Goal: Task Accomplishment & Management: Manage account settings

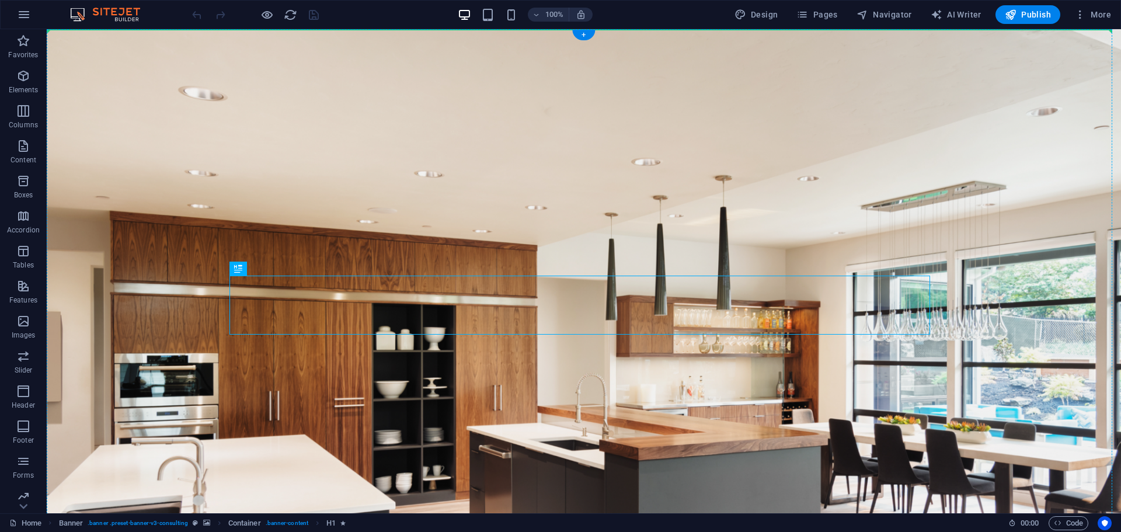
drag, startPoint x: 550, startPoint y: 298, endPoint x: 587, endPoint y: 218, distance: 88.3
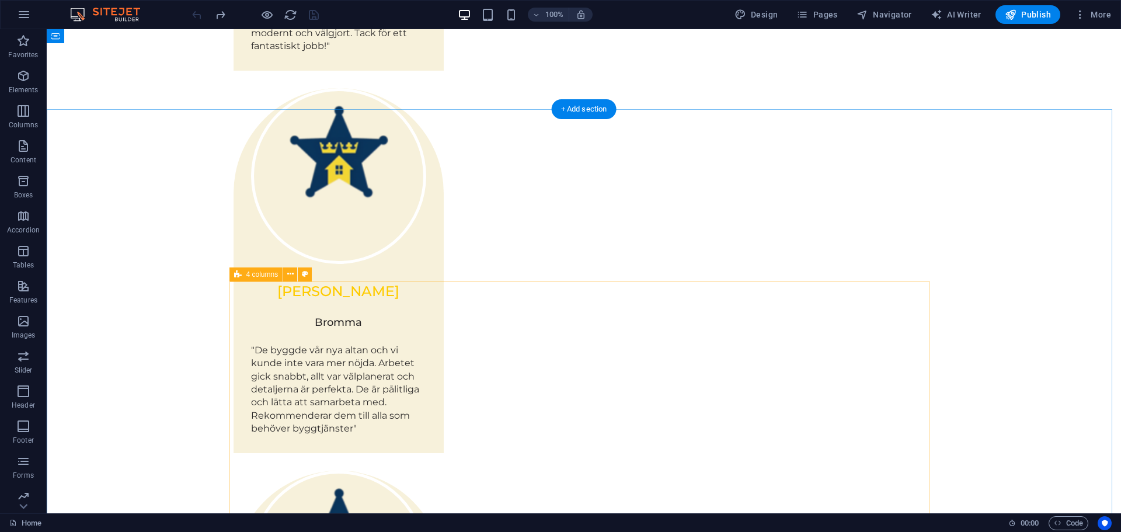
scroll to position [1810, 0]
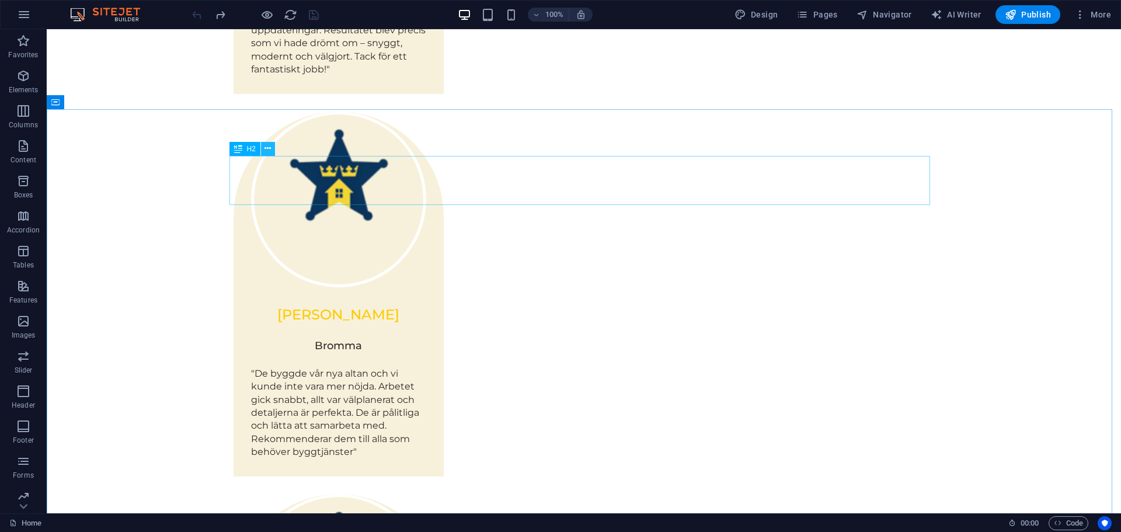
click at [264, 152] on button at bounding box center [268, 149] width 14 height 14
click at [109, 105] on icon at bounding box center [107, 102] width 6 height 12
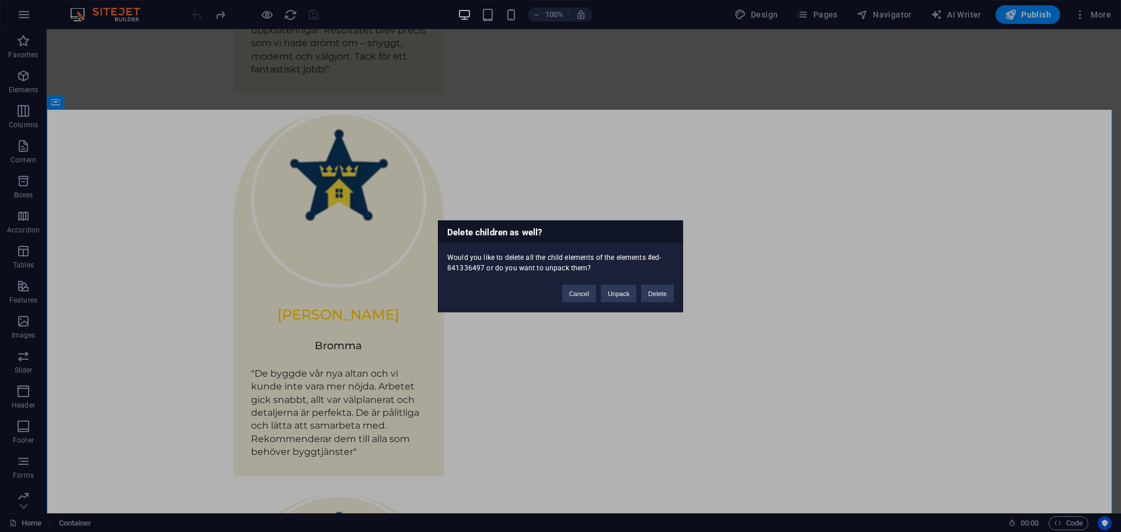
click at [886, 86] on div "Delete children as well? Would you like to delete all the child elements of the…" at bounding box center [560, 266] width 1121 height 532
click at [835, 76] on div "Delete children as well? Would you like to delete all the child elements of the…" at bounding box center [560, 266] width 1121 height 532
click at [593, 294] on button "Cancel" at bounding box center [579, 293] width 34 height 18
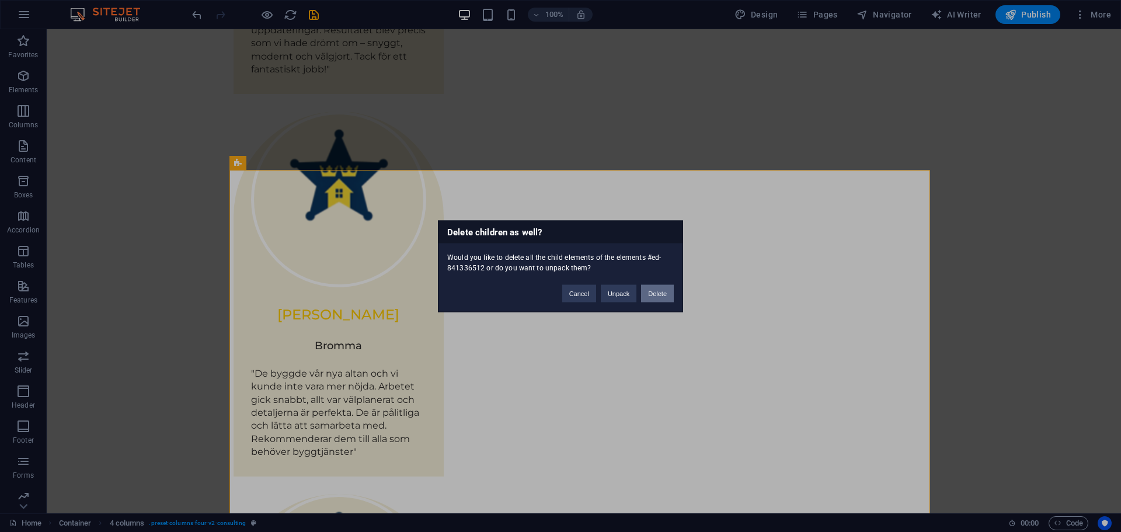
click at [660, 293] on button "Delete" at bounding box center [657, 293] width 33 height 18
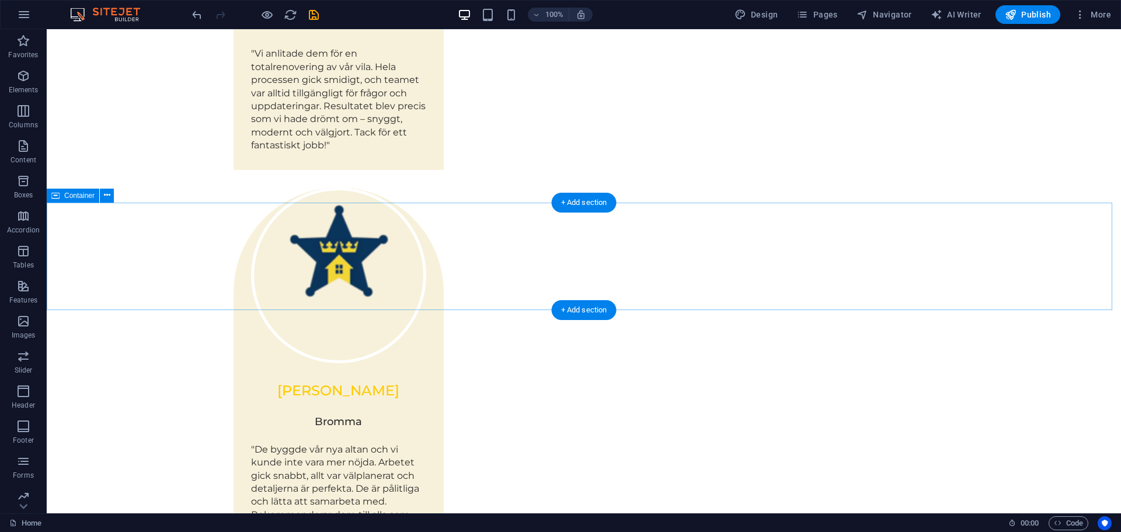
scroll to position [1716, 0]
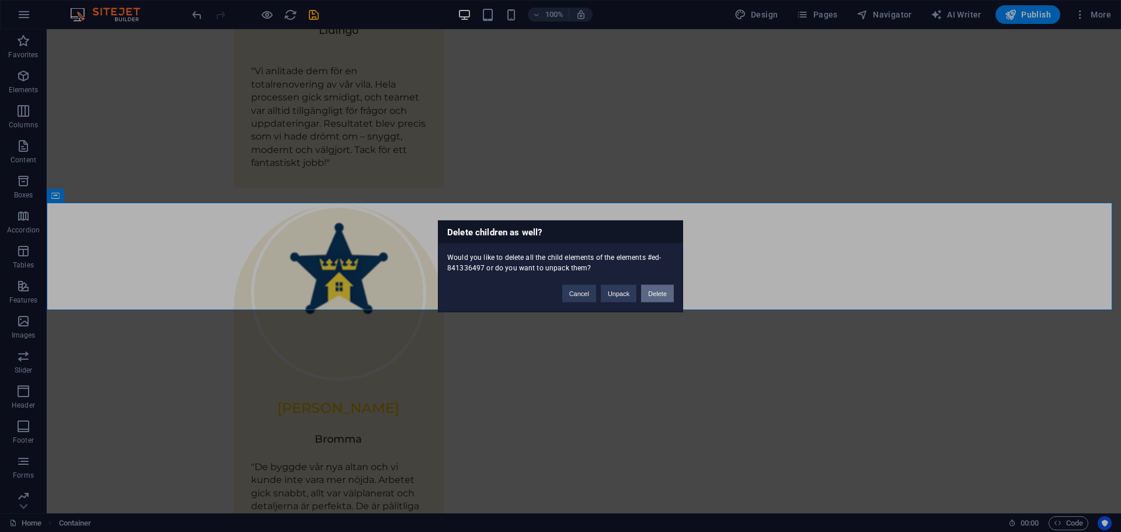
click at [652, 296] on button "Delete" at bounding box center [657, 293] width 33 height 18
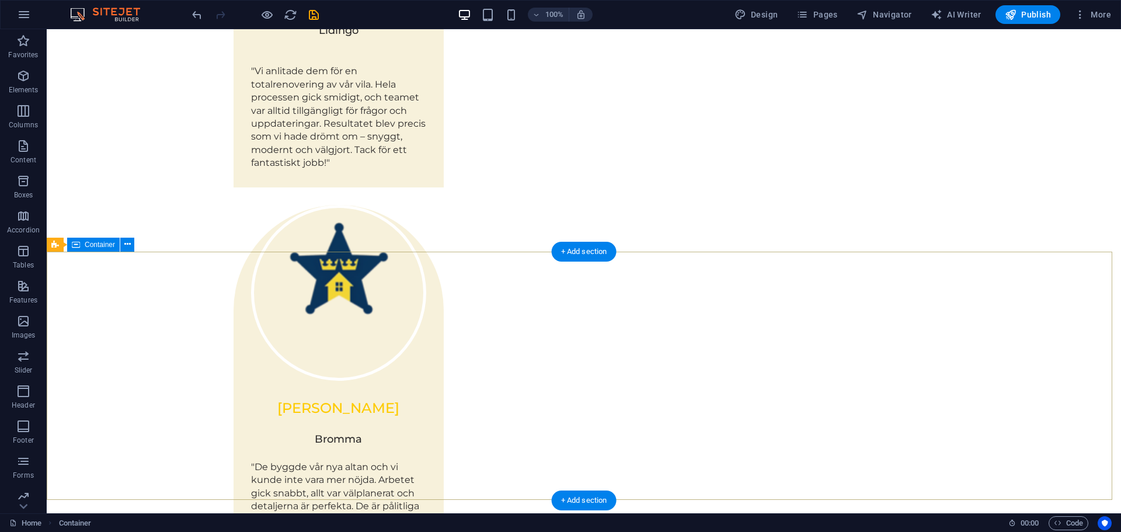
scroll to position [1667, 0]
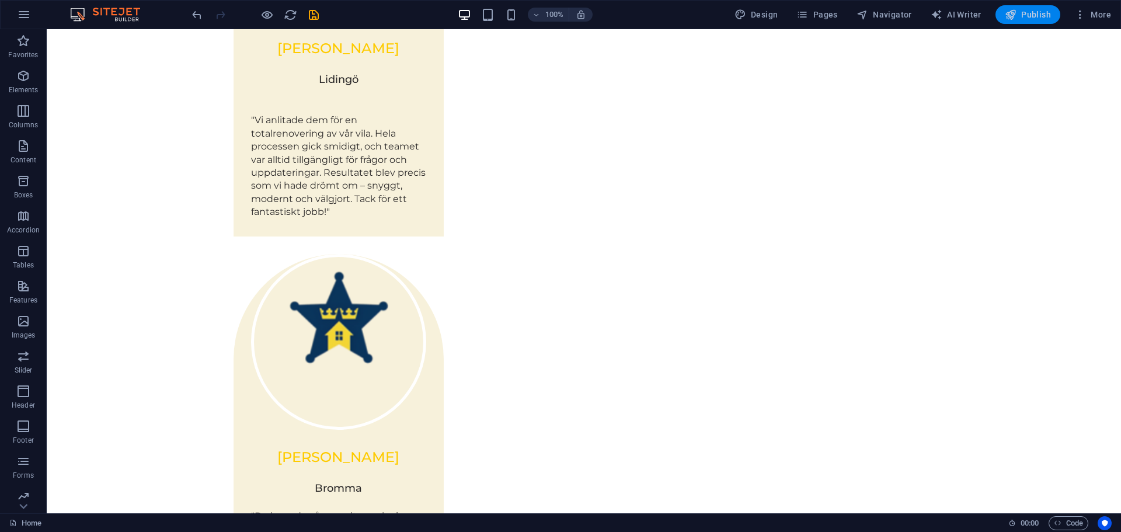
click at [1032, 20] on span "Publish" at bounding box center [1028, 15] width 46 height 12
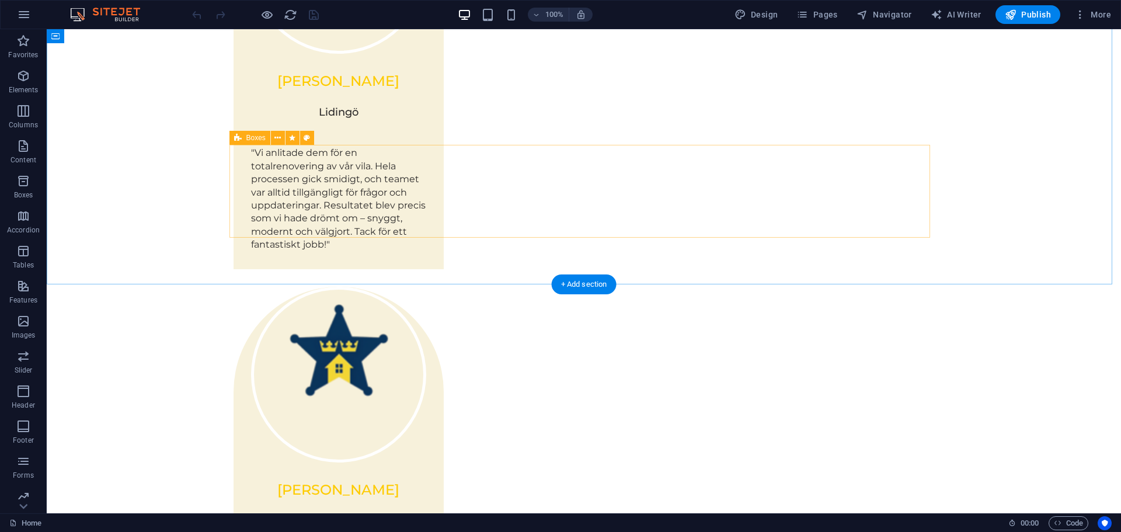
scroll to position [1667, 0]
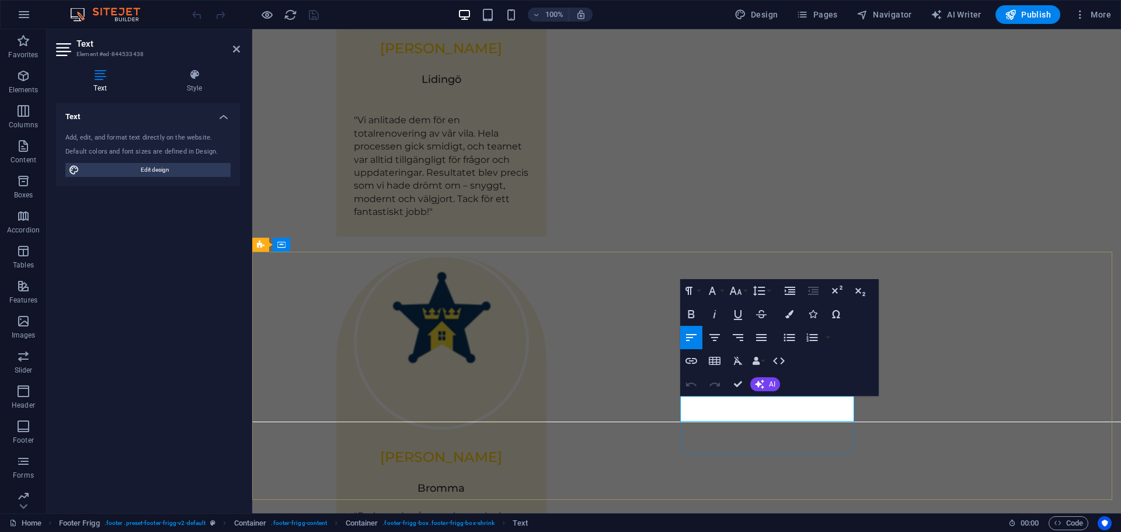
drag, startPoint x: 1043, startPoint y: 386, endPoint x: 1249, endPoint y: 386, distance: 206.7
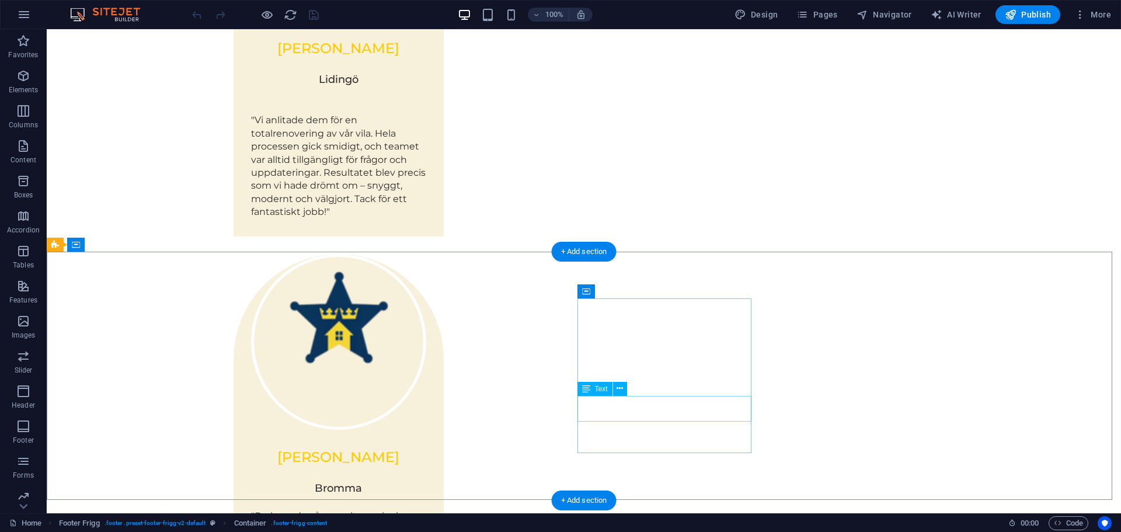
click at [623, 388] on icon at bounding box center [620, 388] width 6 height 12
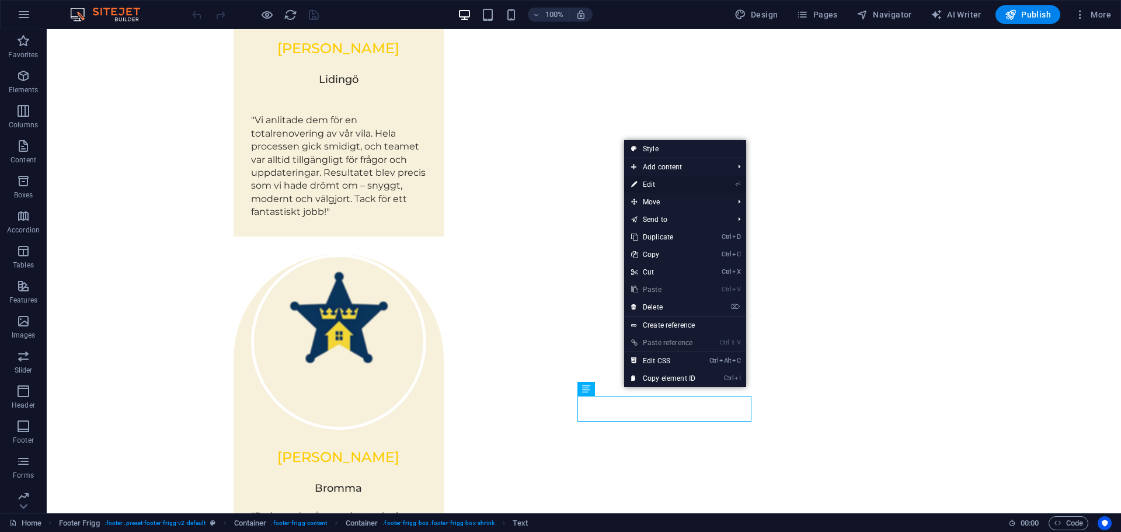
click at [671, 184] on link "⏎ Edit" at bounding box center [663, 185] width 78 height 18
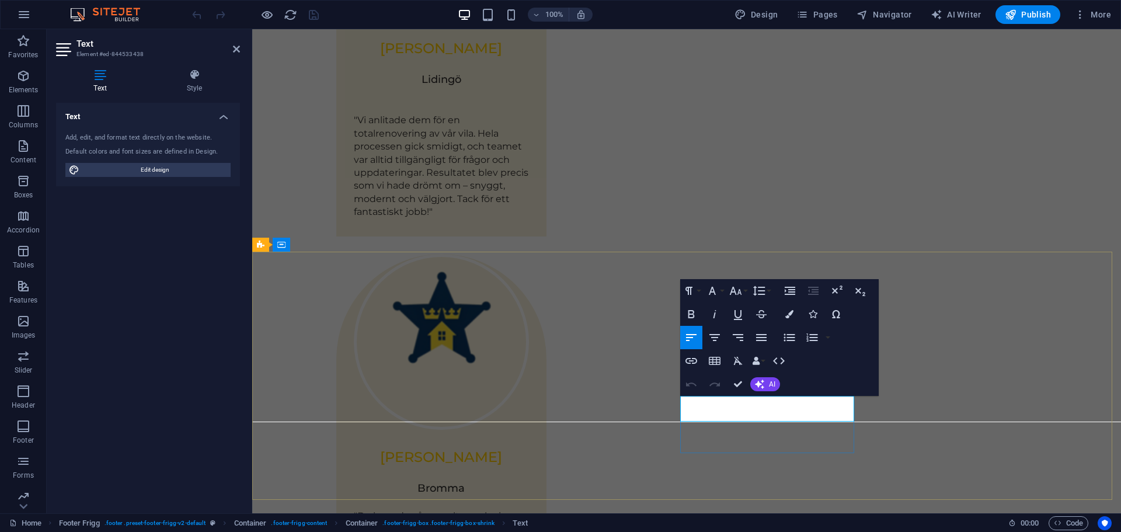
click at [686, 373] on icon "button" at bounding box center [686, 373] width 8 height 8
click at [26, 430] on icon "button" at bounding box center [23, 426] width 14 height 14
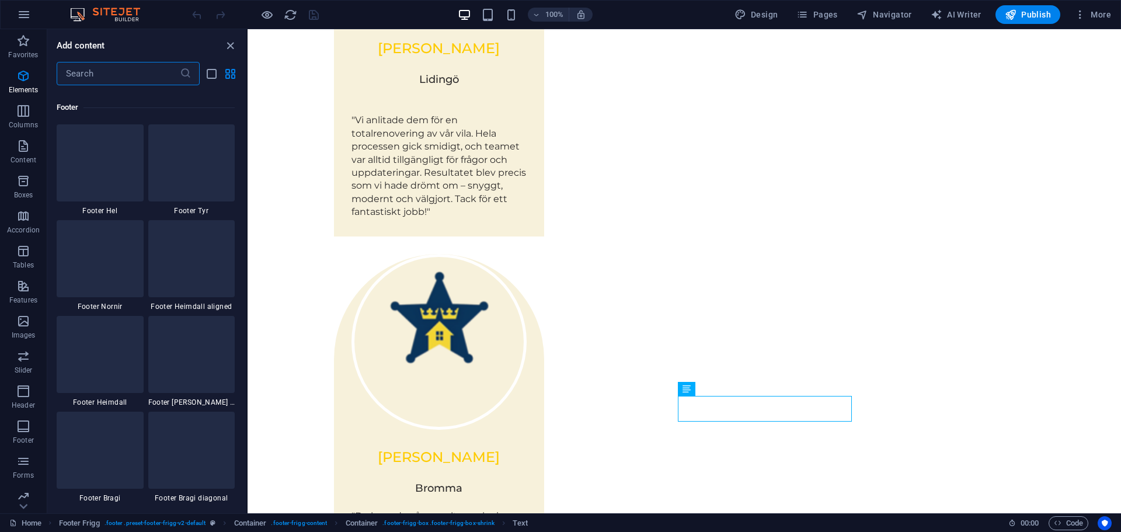
scroll to position [7729, 0]
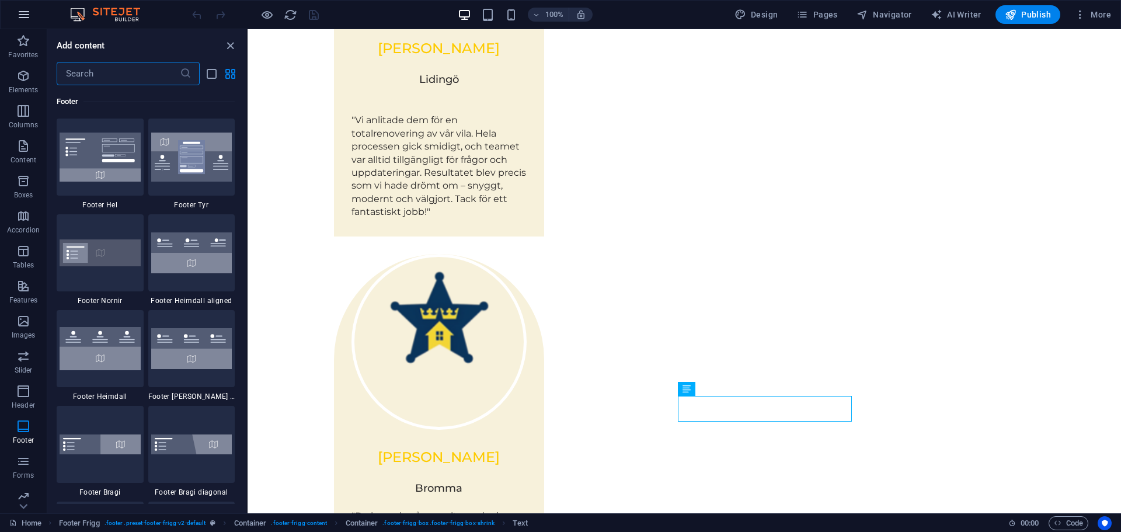
click at [33, 8] on button "button" at bounding box center [24, 15] width 28 height 28
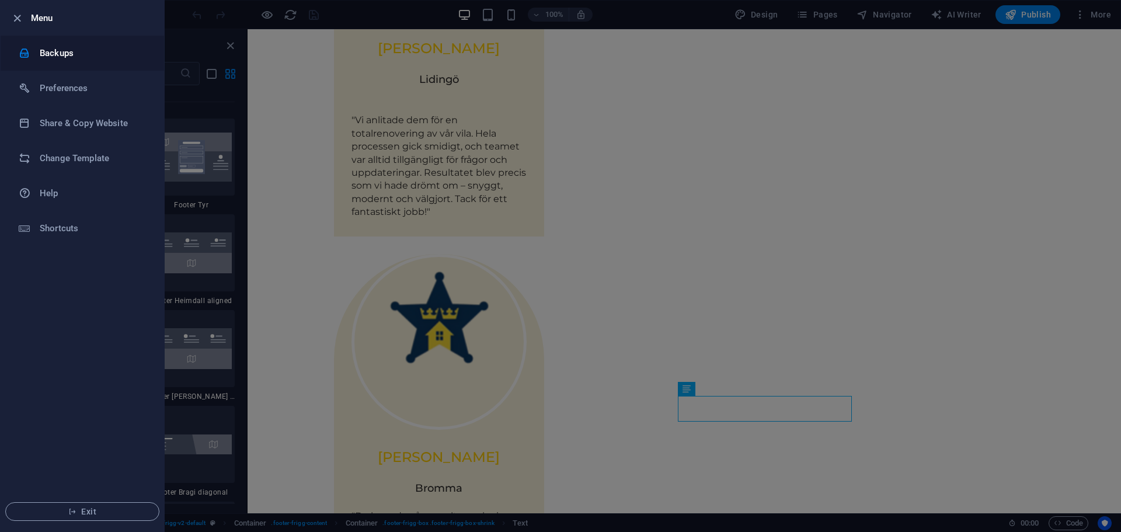
click at [58, 54] on h6 "Backups" at bounding box center [94, 53] width 108 height 14
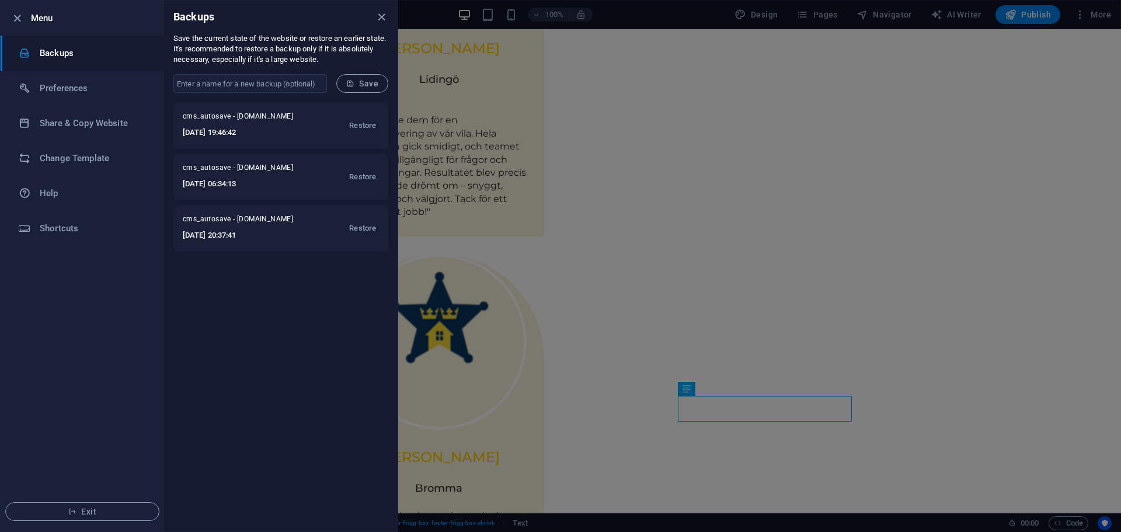
click at [681, 76] on div at bounding box center [560, 266] width 1121 height 532
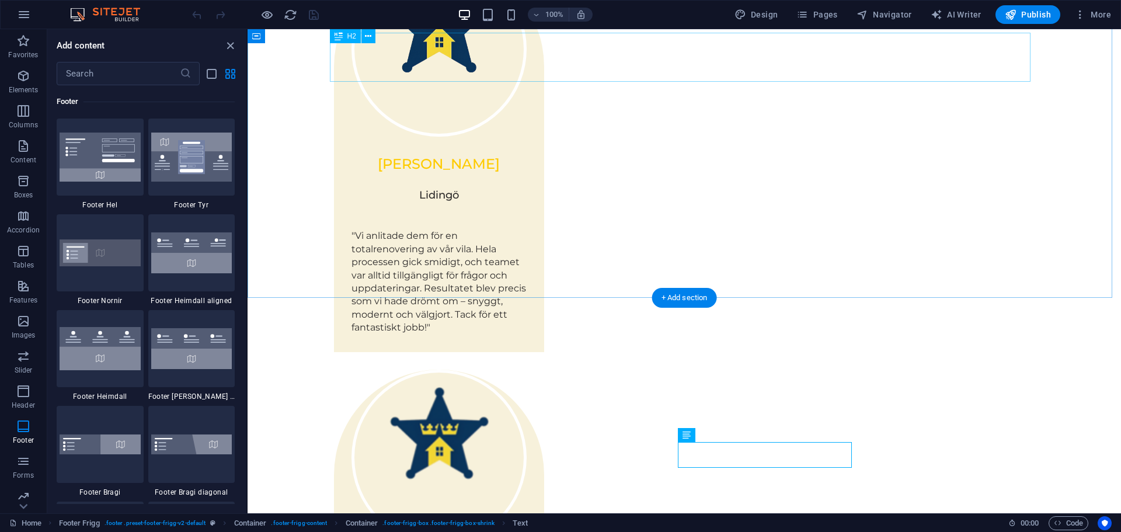
scroll to position [1551, 0]
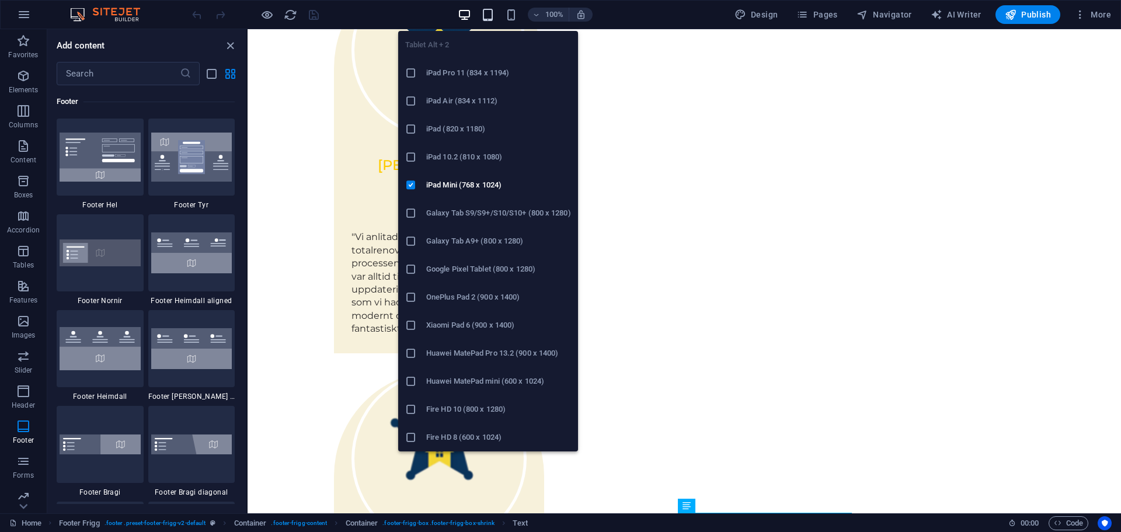
click at [488, 14] on icon "button" at bounding box center [487, 14] width 13 height 13
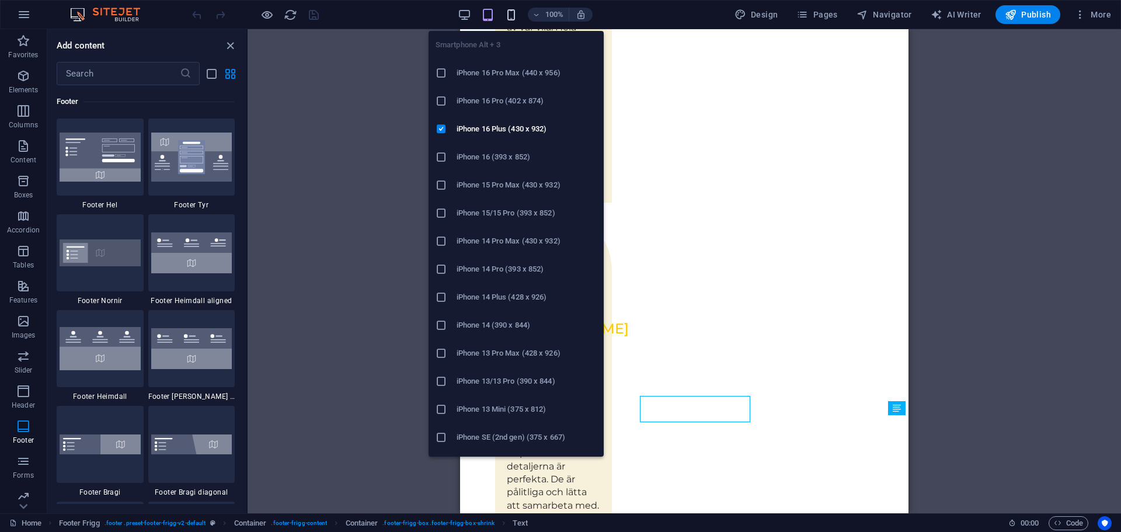
click at [510, 21] on icon "button" at bounding box center [510, 14] width 13 height 13
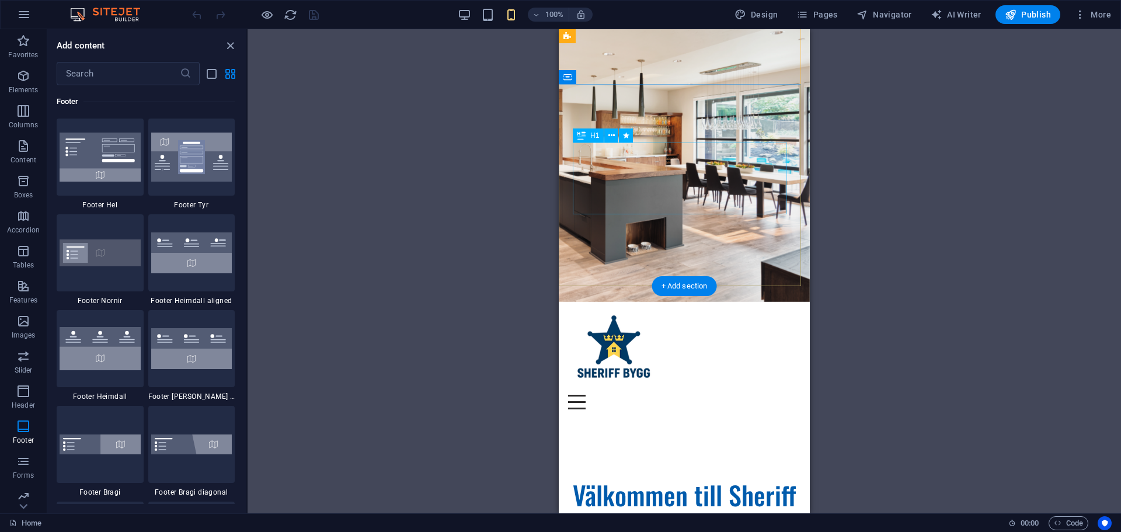
scroll to position [0, 0]
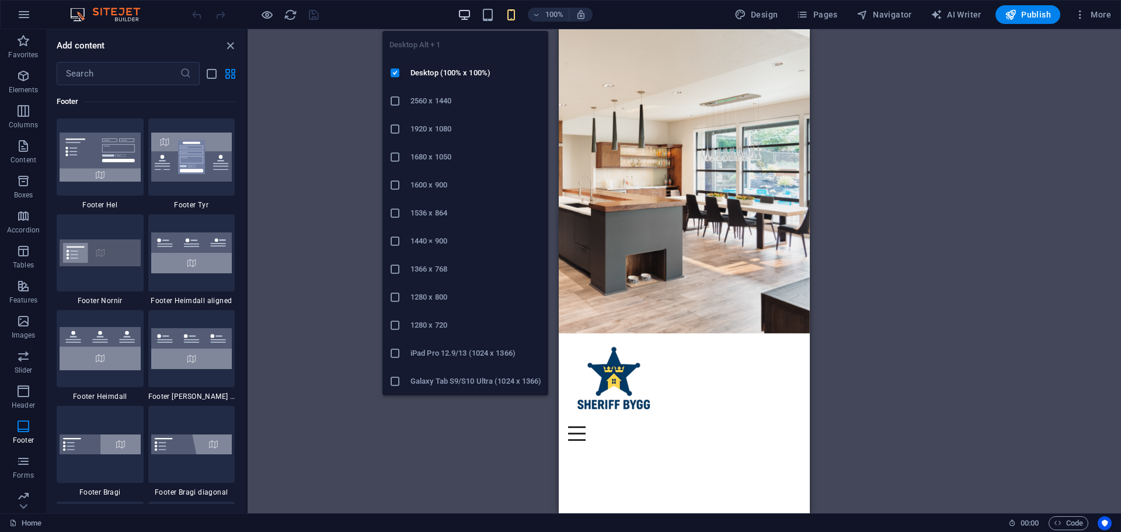
click at [464, 13] on icon "button" at bounding box center [464, 14] width 13 height 13
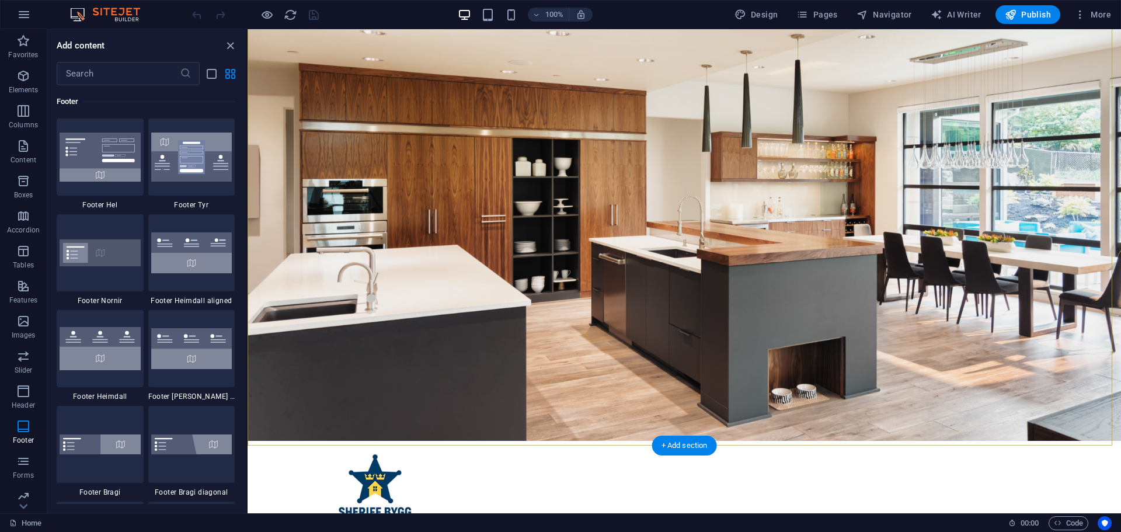
scroll to position [117, 0]
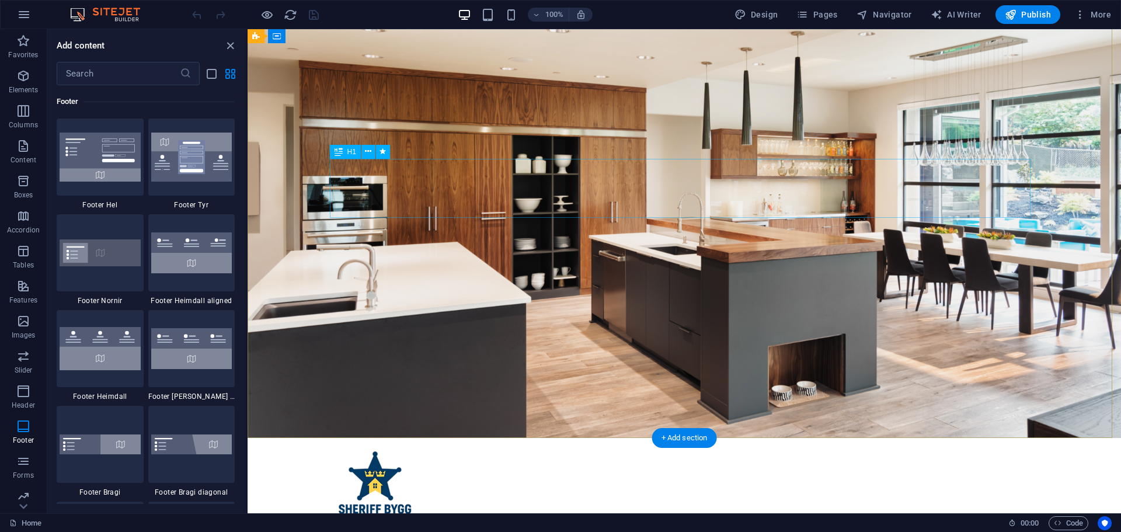
drag, startPoint x: 566, startPoint y: 189, endPoint x: 581, endPoint y: 144, distance: 47.8
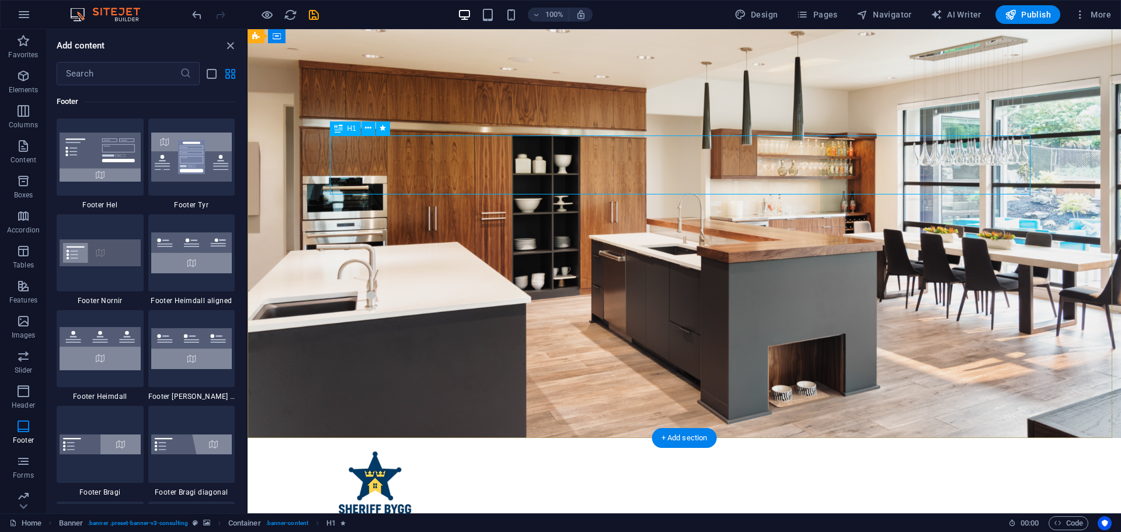
click at [366, 130] on icon at bounding box center [368, 128] width 6 height 12
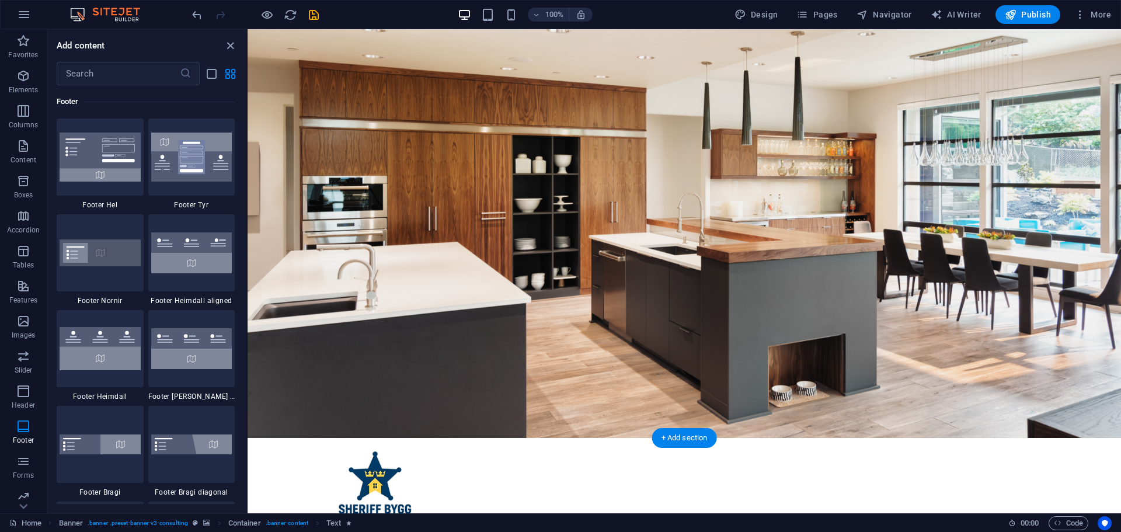
drag, startPoint x: 667, startPoint y: 222, endPoint x: 673, endPoint y: 213, distance: 11.3
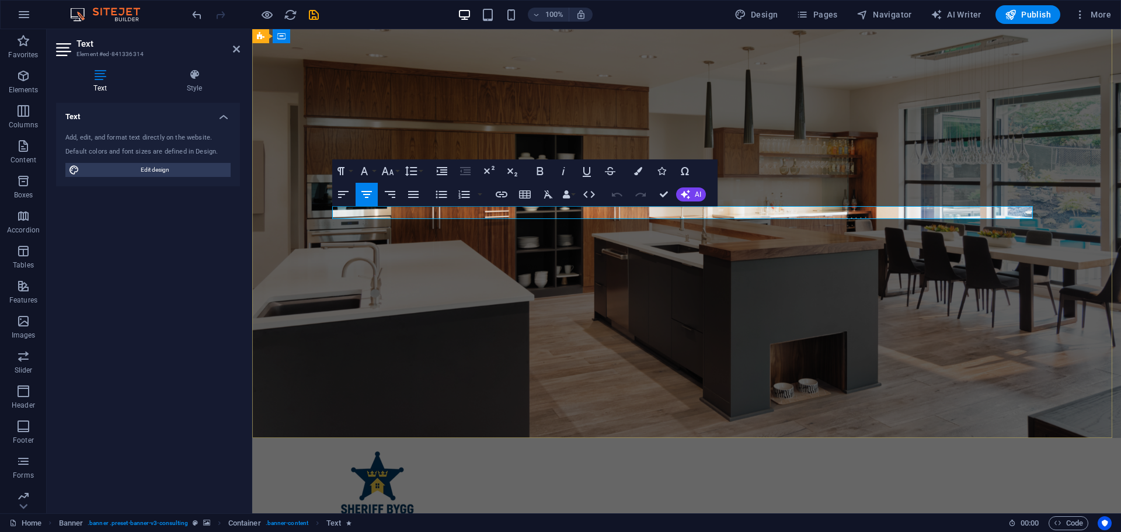
click at [534, 167] on icon "button" at bounding box center [540, 171] width 14 height 14
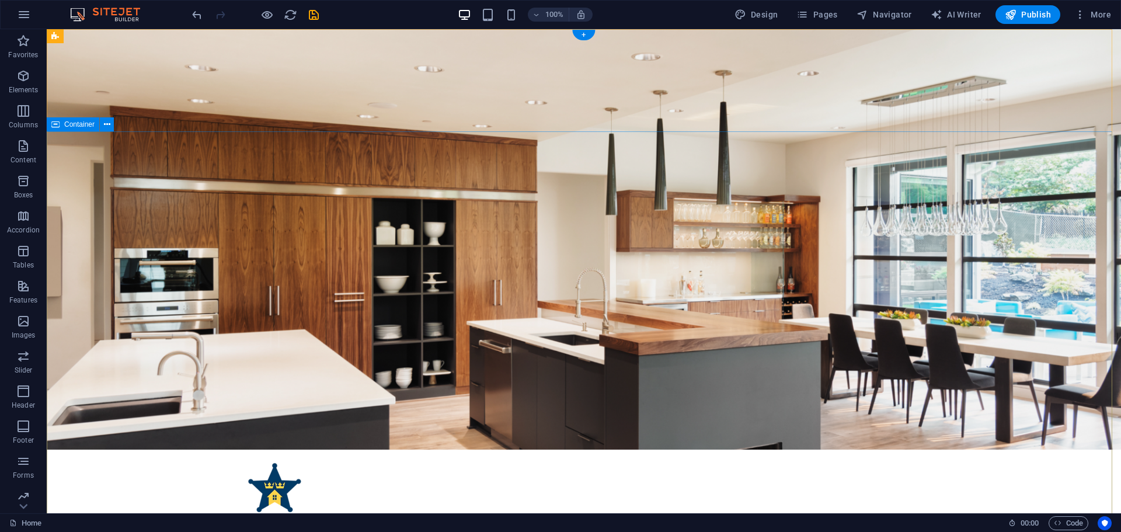
scroll to position [0, 0]
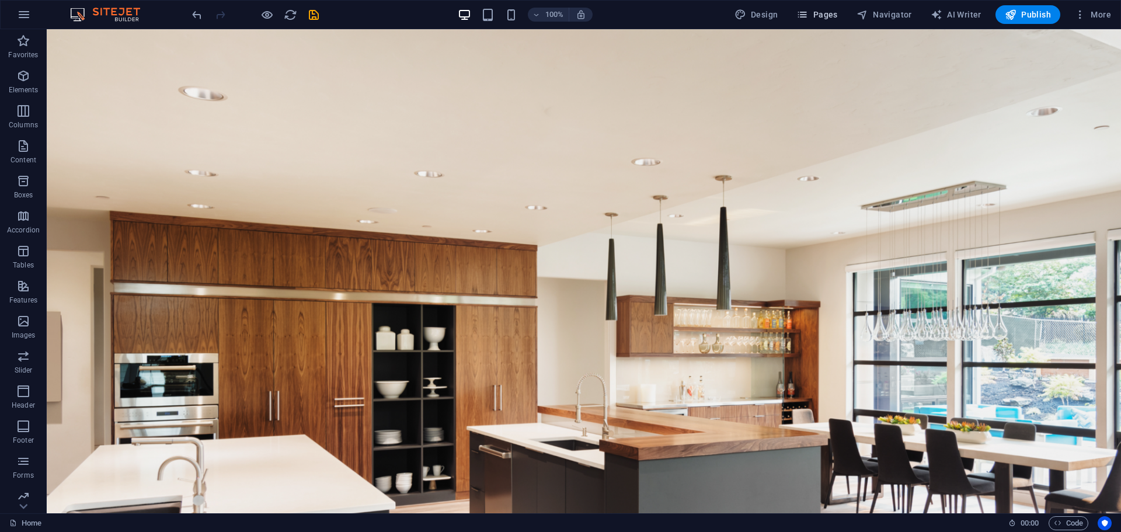
click at [820, 22] on button "Pages" at bounding box center [817, 14] width 50 height 19
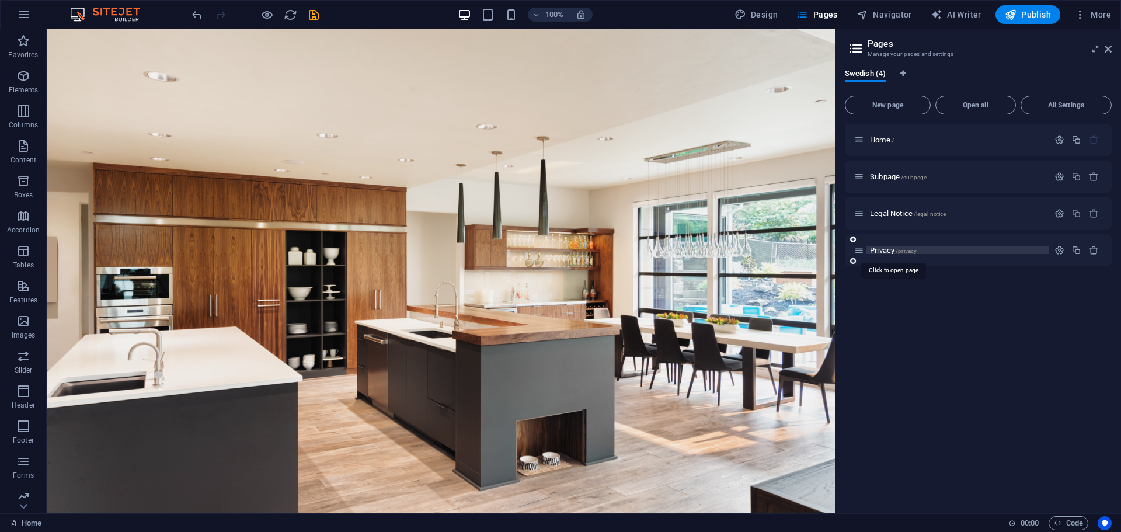
click at [912, 250] on span "/privacy" at bounding box center [906, 251] width 21 height 6
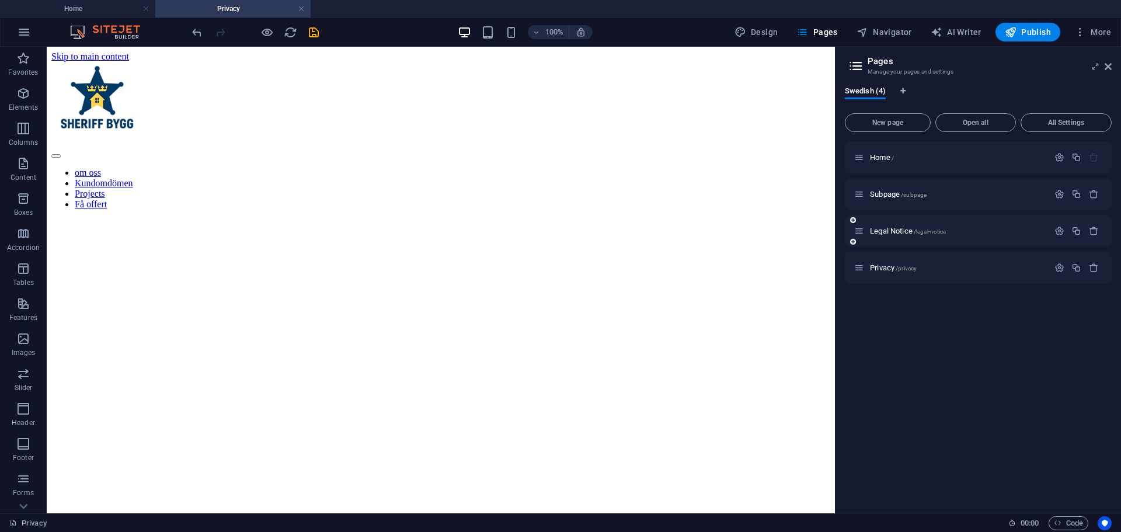
click at [896, 235] on div "Legal Notice /legal-notice" at bounding box center [951, 230] width 194 height 13
click at [894, 229] on span "Legal Notice /legal-notice" at bounding box center [908, 231] width 76 height 9
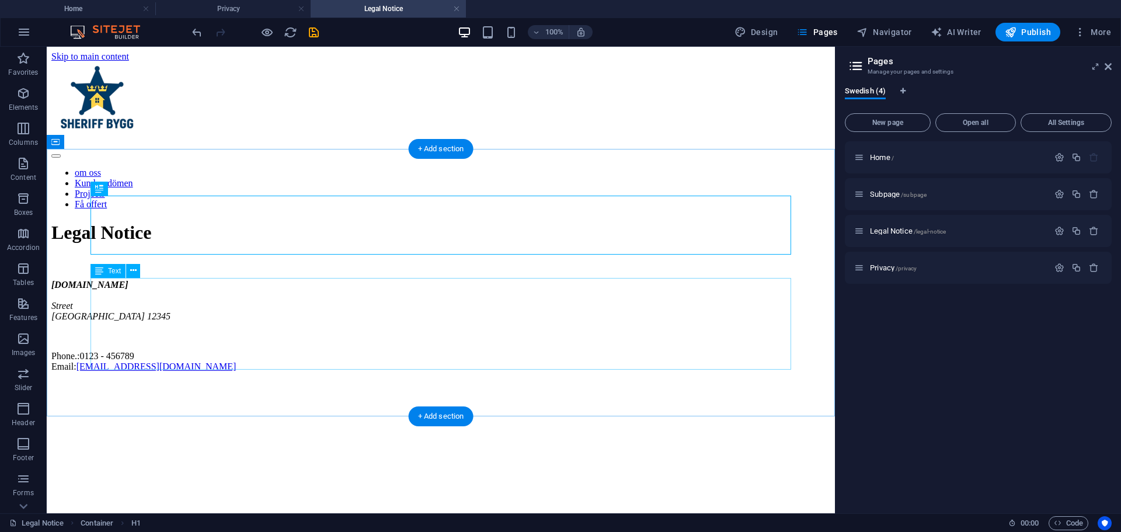
click at [106, 308] on div "sbygg.nu Street Berlin 12345 Phone.: 0123 - 456789 Email: Info@sbygg.se" at bounding box center [440, 326] width 779 height 92
drag, startPoint x: 153, startPoint y: 355, endPoint x: 106, endPoint y: 308, distance: 66.1
click at [106, 308] on div "sbygg.nu Street Berlin 12345 Phone.: 0123 - 456789 Email: Info@sbygg.se" at bounding box center [440, 326] width 779 height 92
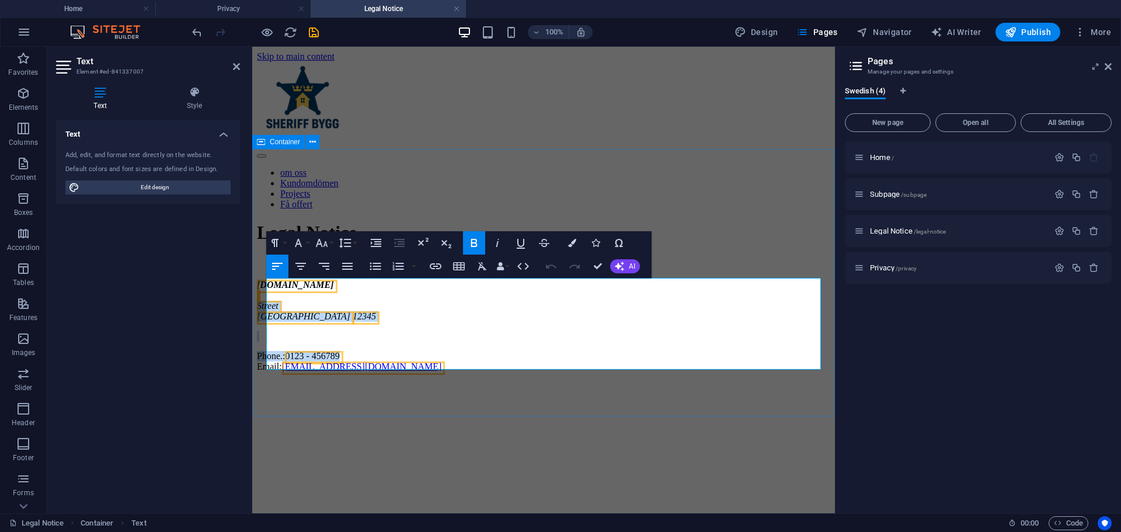
drag, startPoint x: 372, startPoint y: 345, endPoint x: 262, endPoint y: 307, distance: 116.7
click at [262, 307] on div "Legal Notice sbygg.nu Street Berlin 12345 Phone.: 0123 - 456789 Email: Info@sby…" at bounding box center [543, 296] width 573 height 149
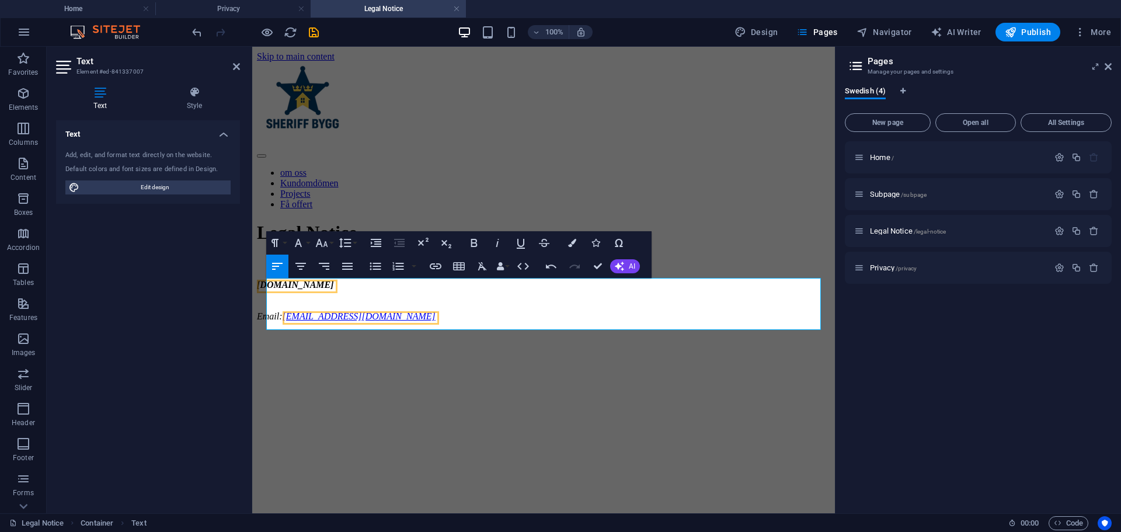
click at [1088, 409] on div "Home / Subpage /subpage Legal Notice /legal-notice Privacy /privacy" at bounding box center [978, 322] width 267 height 363
click at [971, 346] on div "Home / Subpage /subpage Legal Notice /legal-notice Privacy /privacy" at bounding box center [978, 322] width 267 height 363
click at [727, 222] on div "Legal Notice" at bounding box center [543, 233] width 573 height 22
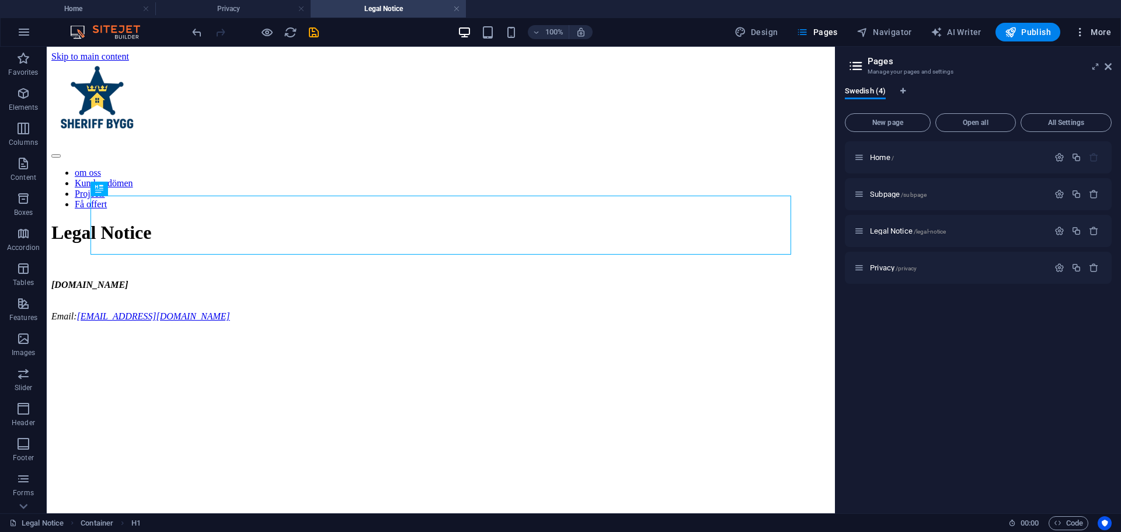
click at [1093, 37] on span "More" at bounding box center [1092, 32] width 37 height 12
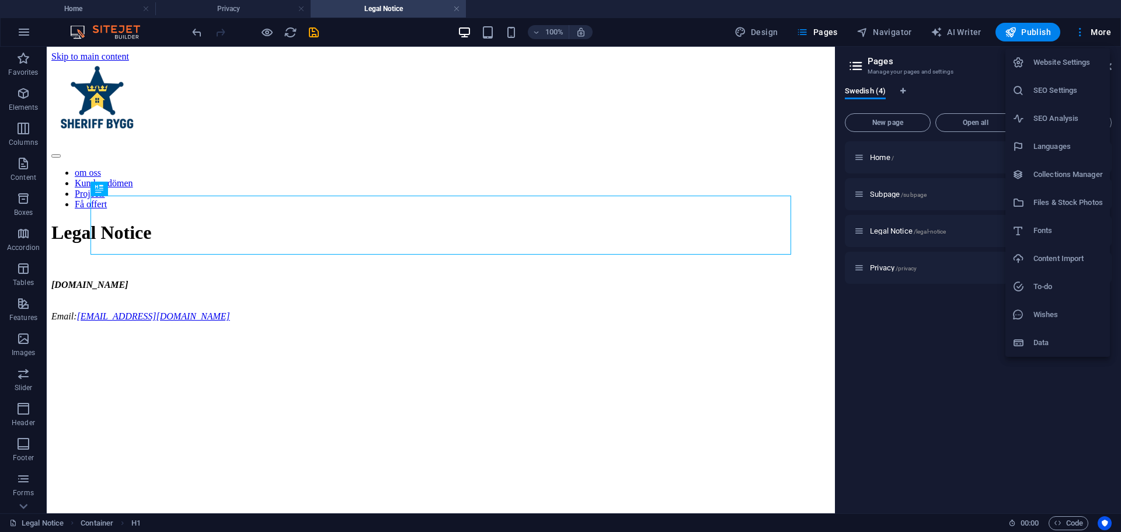
click at [929, 372] on div at bounding box center [560, 266] width 1121 height 532
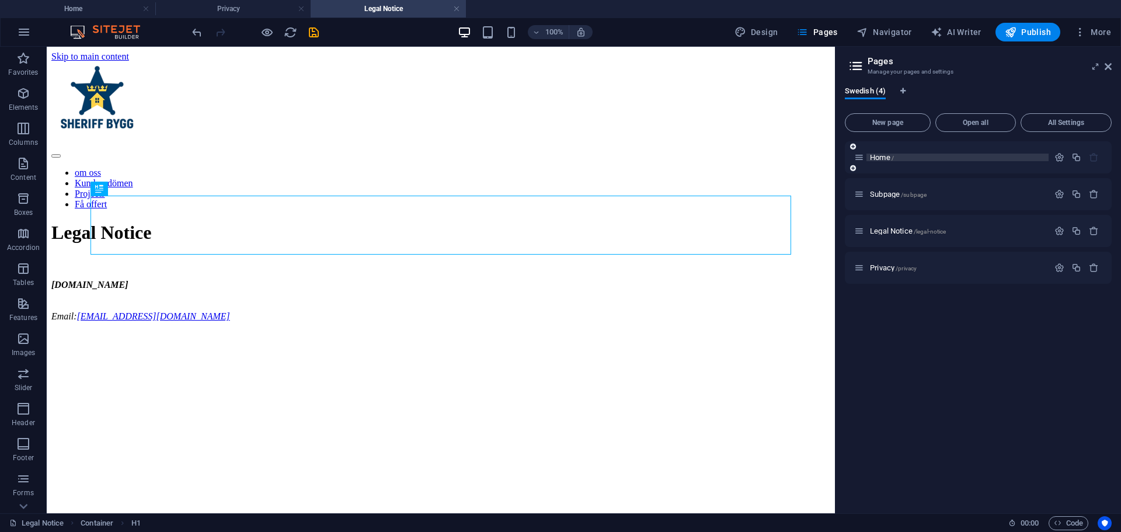
click at [887, 158] on span "Home /" at bounding box center [882, 157] width 24 height 9
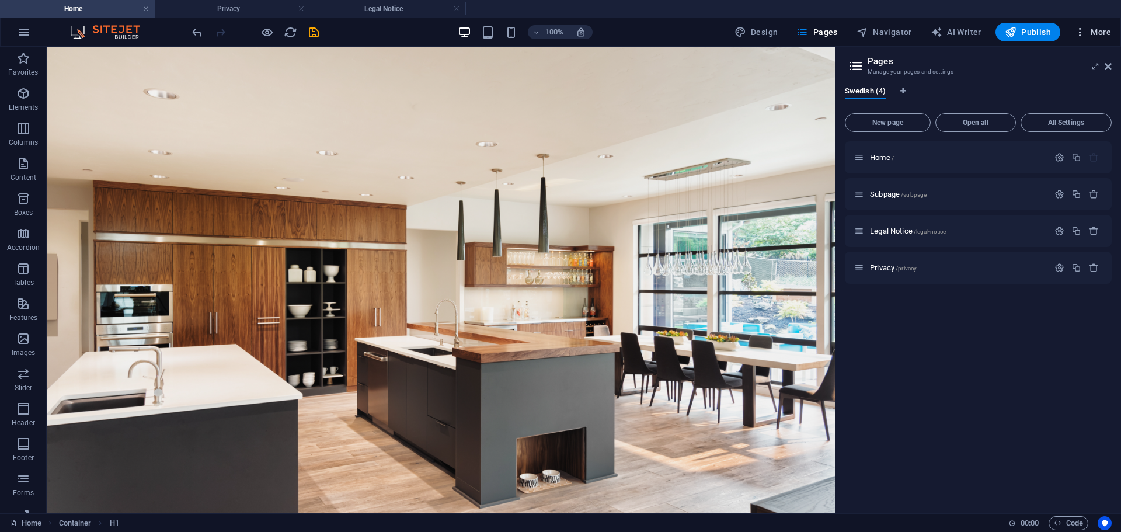
click at [1100, 37] on span "More" at bounding box center [1092, 32] width 37 height 12
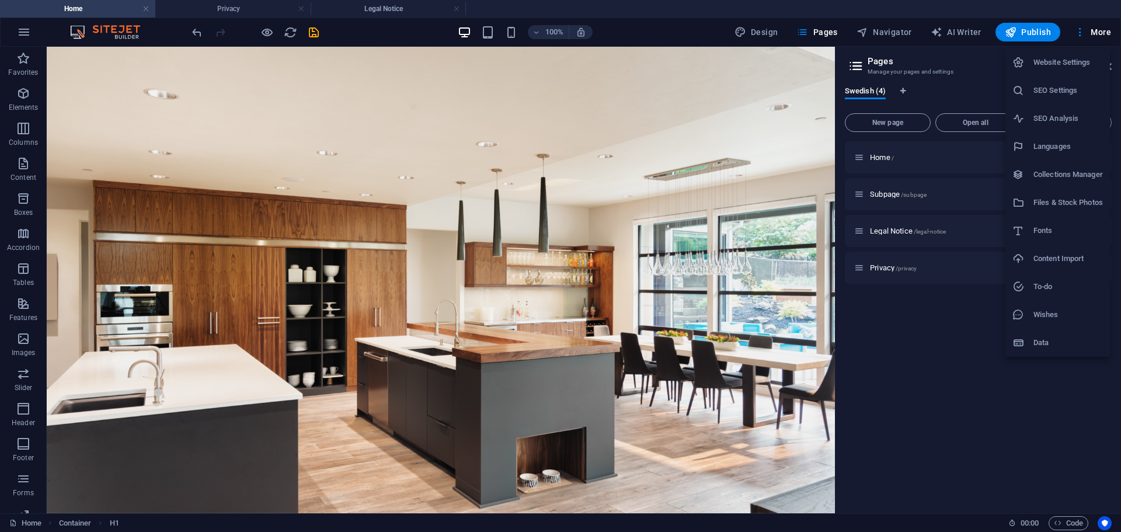
click at [1060, 92] on h6 "SEO Settings" at bounding box center [1067, 90] width 69 height 14
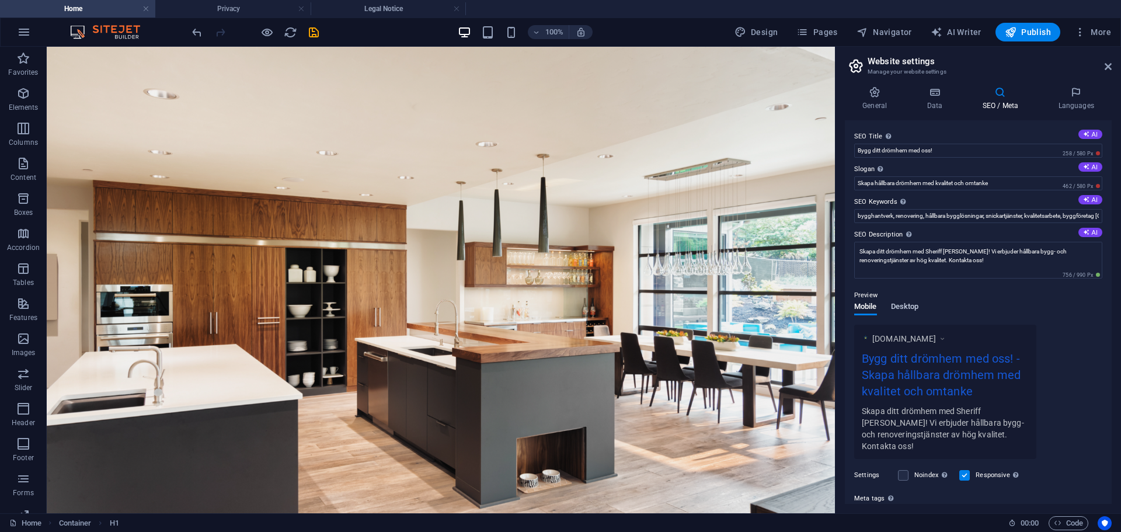
click at [908, 305] on span "Desktop" at bounding box center [905, 307] width 28 height 16
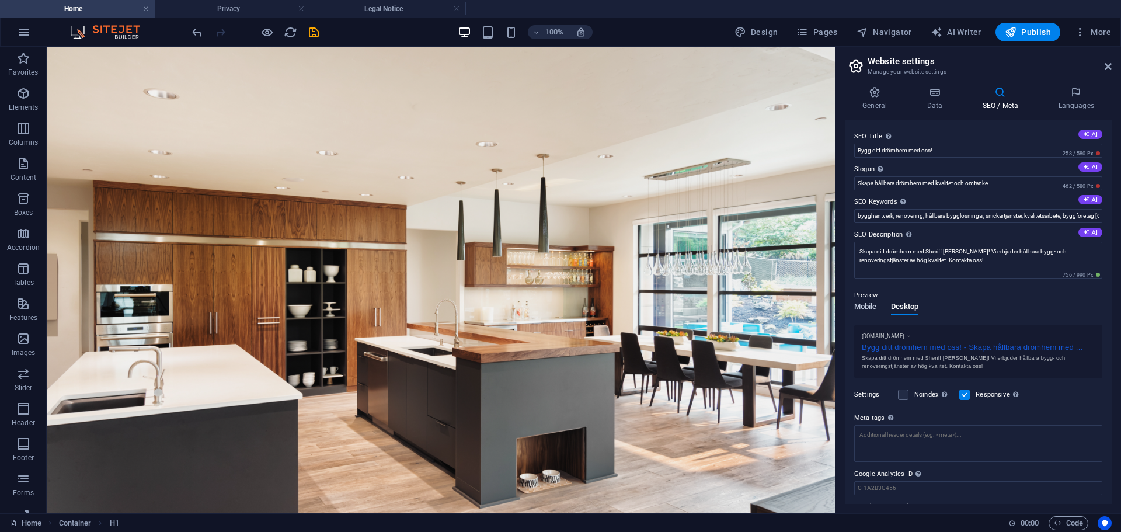
click at [864, 304] on span "Mobile" at bounding box center [865, 307] width 23 height 16
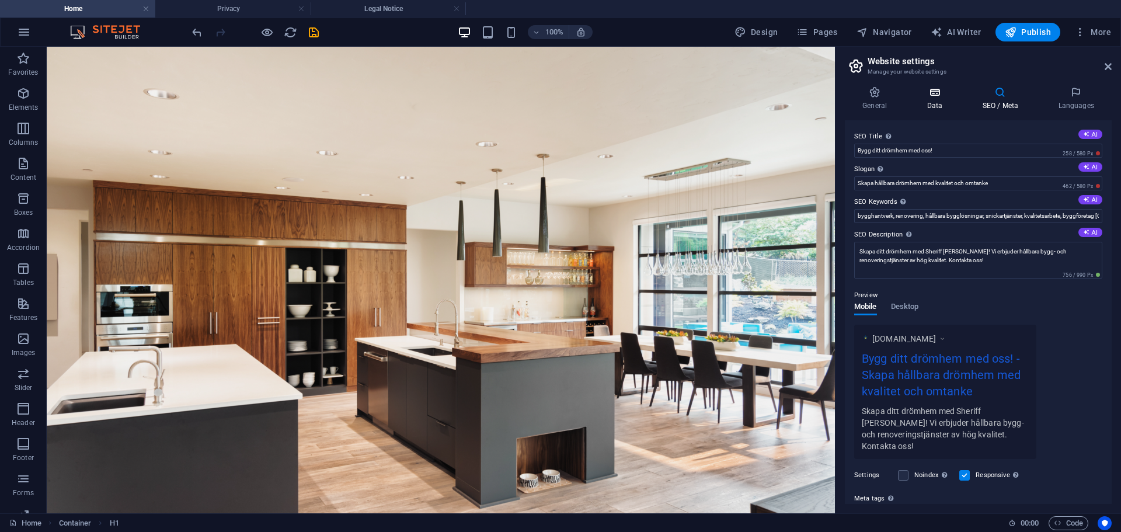
click at [934, 99] on h4 "Data" at bounding box center [936, 98] width 55 height 25
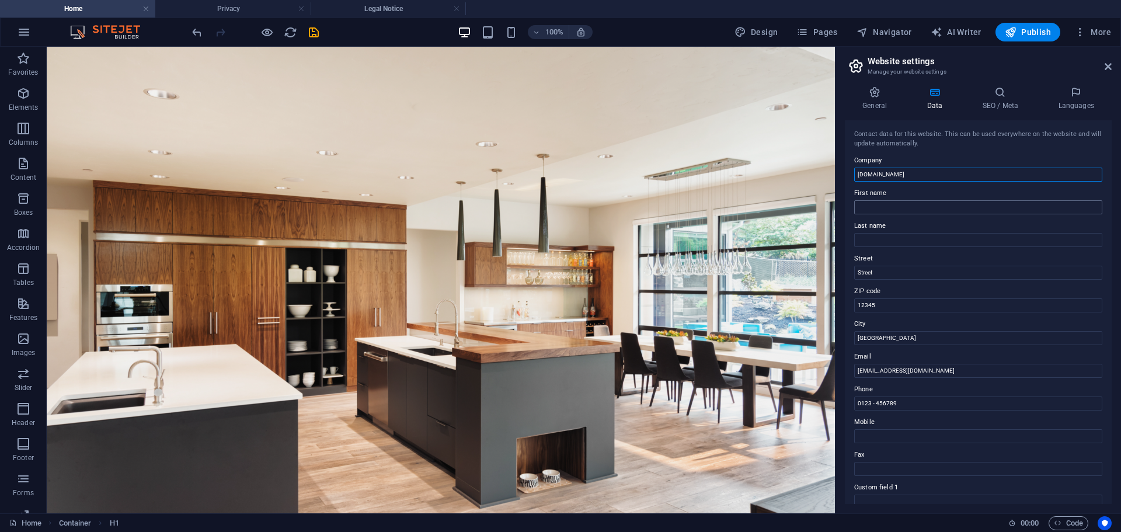
drag, startPoint x: 859, startPoint y: 174, endPoint x: 914, endPoint y: 204, distance: 62.9
click at [861, 177] on input "[DOMAIN_NAME]" at bounding box center [978, 175] width 248 height 14
click at [858, 177] on input "[DOMAIN_NAME]" at bounding box center [978, 175] width 248 height 14
click at [859, 177] on input "[DOMAIN_NAME]" at bounding box center [978, 175] width 248 height 14
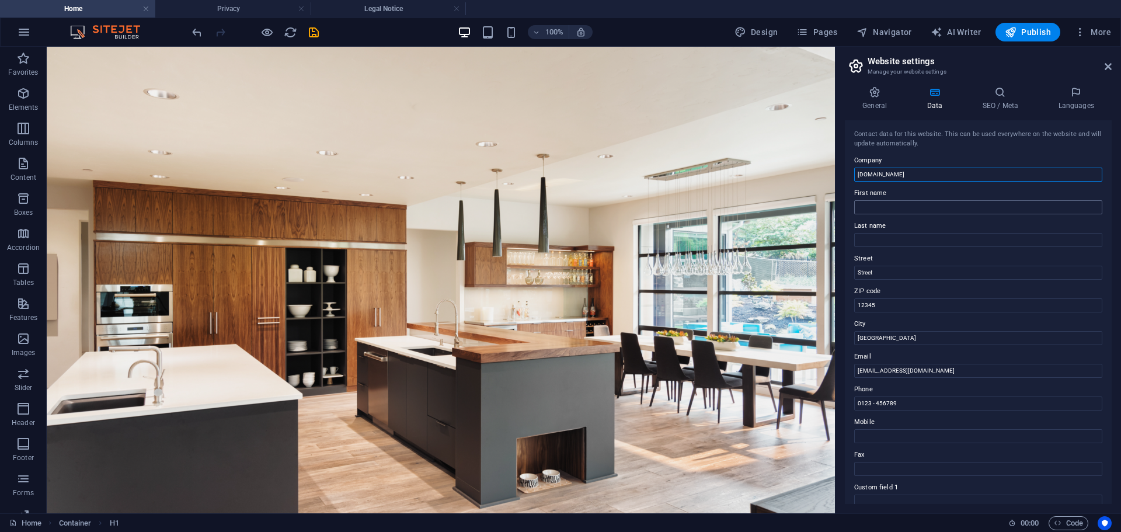
drag, startPoint x: 860, startPoint y: 175, endPoint x: 900, endPoint y: 207, distance: 50.7
click at [858, 176] on input "[DOMAIN_NAME]" at bounding box center [978, 175] width 248 height 14
click at [938, 152] on div "Contact data for this website. This can be used everywhere on the website and w…" at bounding box center [978, 312] width 267 height 384
click at [870, 336] on input "Berlin" at bounding box center [978, 338] width 248 height 14
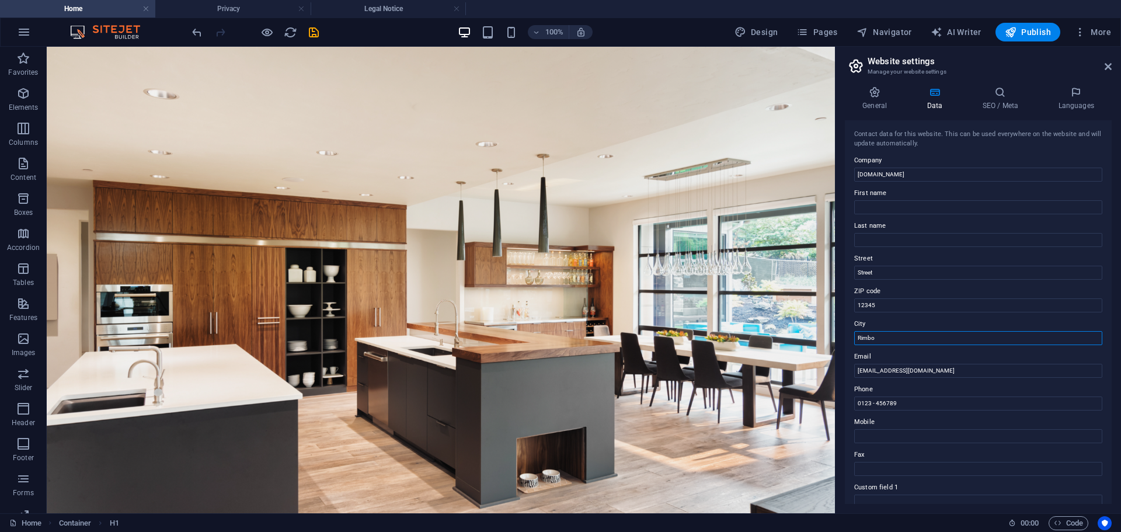
type input "Rimbo"
click at [876, 402] on input "0123 - 456789" at bounding box center [978, 403] width 248 height 14
drag, startPoint x: 875, startPoint y: 402, endPoint x: 910, endPoint y: 408, distance: 35.0
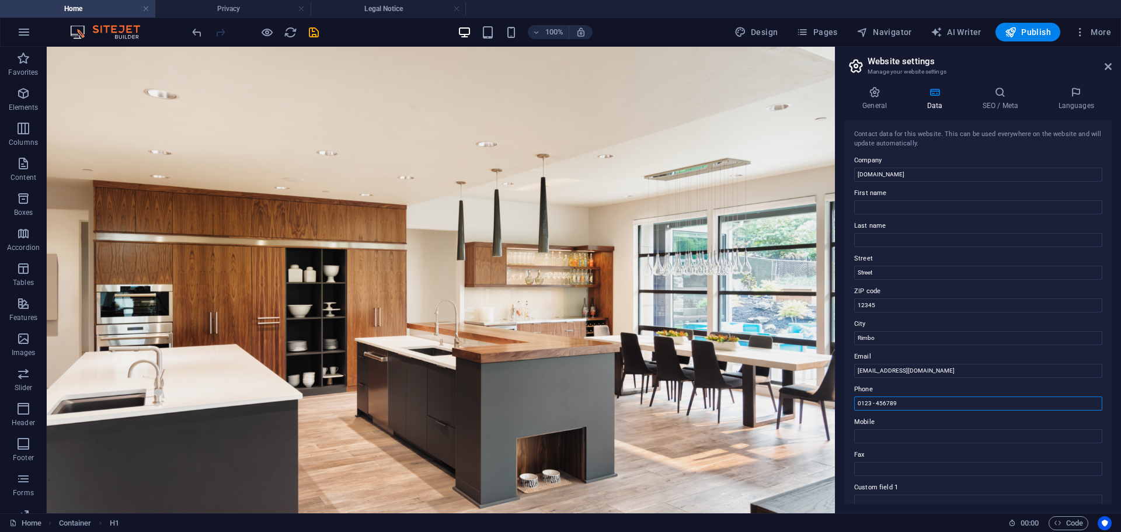
click at [910, 408] on input "0123 - 456789" at bounding box center [978, 403] width 248 height 14
click at [908, 407] on input "0123 - 456789" at bounding box center [978, 403] width 248 height 14
click at [896, 437] on input "Mobile" at bounding box center [978, 436] width 248 height 14
paste input "0707786266"
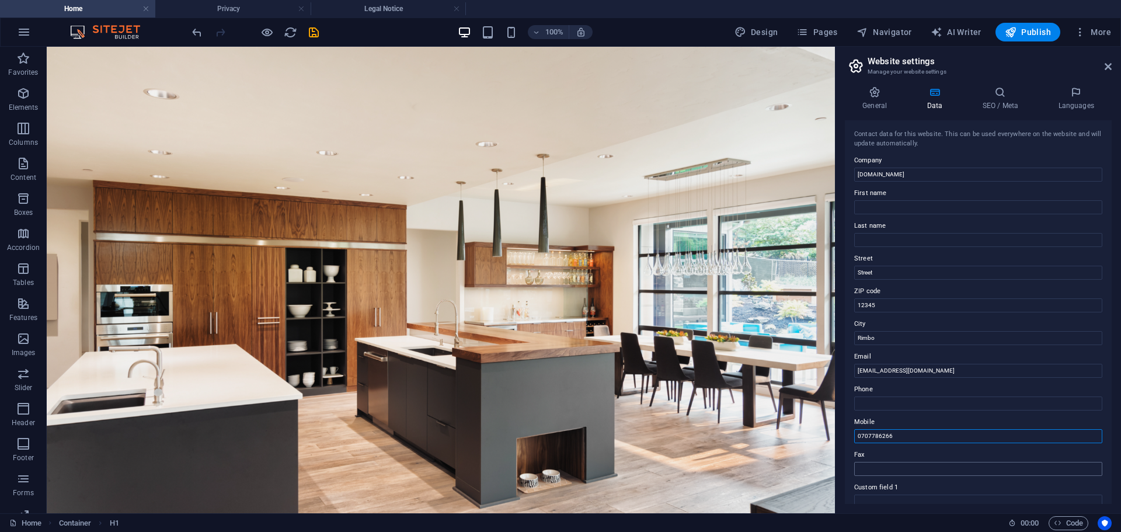
type input "0707786266"
click at [919, 469] on input "Fax" at bounding box center [978, 469] width 248 height 14
click at [886, 302] on input "12345" at bounding box center [978, 305] width 248 height 14
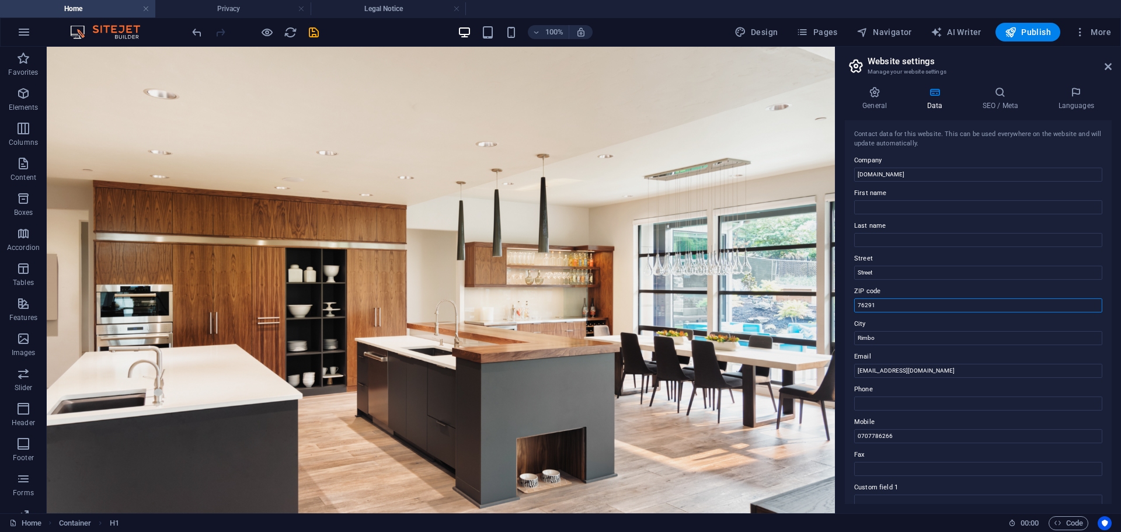
type input "76291"
click at [966, 222] on label "Last name" at bounding box center [978, 226] width 248 height 14
click at [966, 233] on input "Last name" at bounding box center [978, 240] width 248 height 14
click at [879, 111] on div "General Data SEO / Meta Languages Website name sbygg.nu Logo Drag files here, c…" at bounding box center [978, 294] width 267 height 417
click at [877, 104] on h4 "General" at bounding box center [877, 98] width 64 height 25
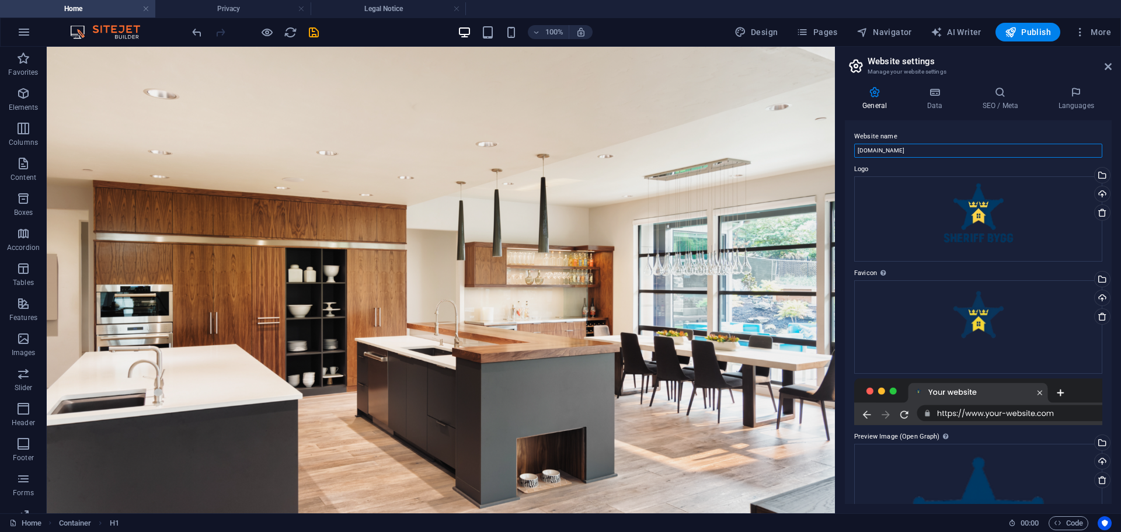
click at [855, 152] on input "[DOMAIN_NAME]" at bounding box center [978, 151] width 248 height 14
click at [856, 153] on input "[DOMAIN_NAME]" at bounding box center [978, 151] width 248 height 14
type input "[DOMAIN_NAME]"
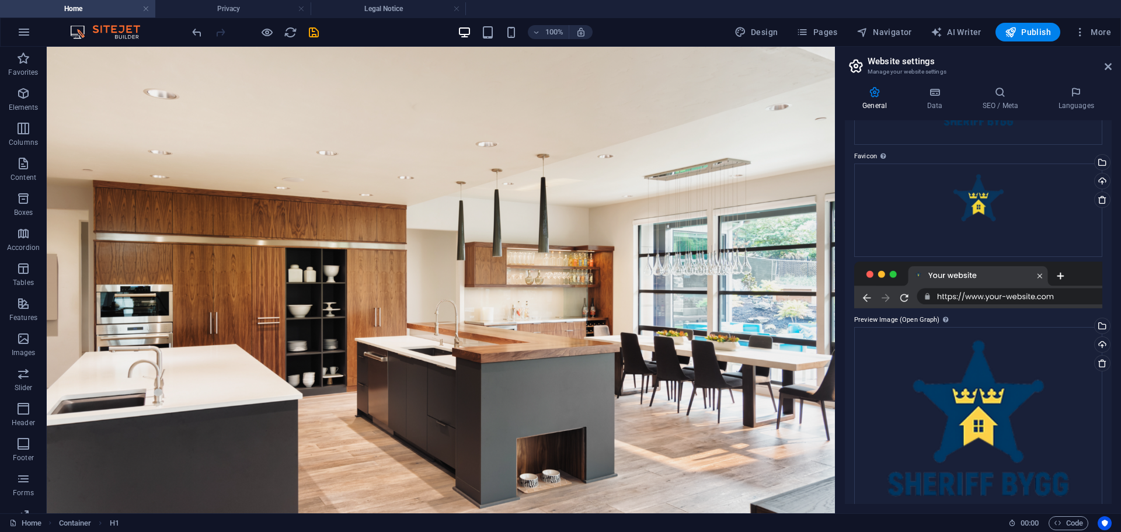
scroll to position [163, 0]
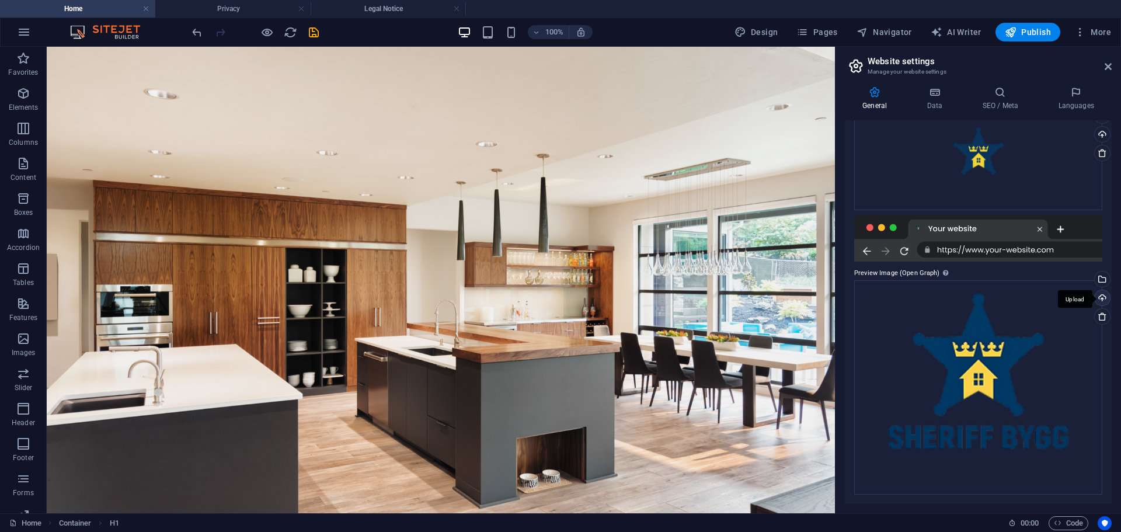
click at [1097, 294] on div "Upload" at bounding box center [1101, 299] width 18 height 18
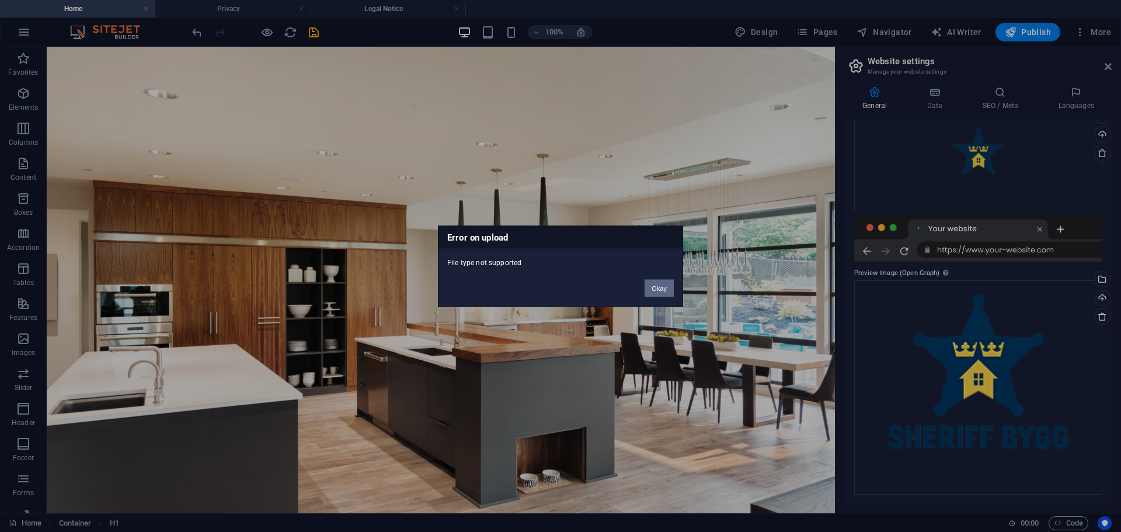
click at [660, 290] on button "Okay" at bounding box center [659, 288] width 29 height 18
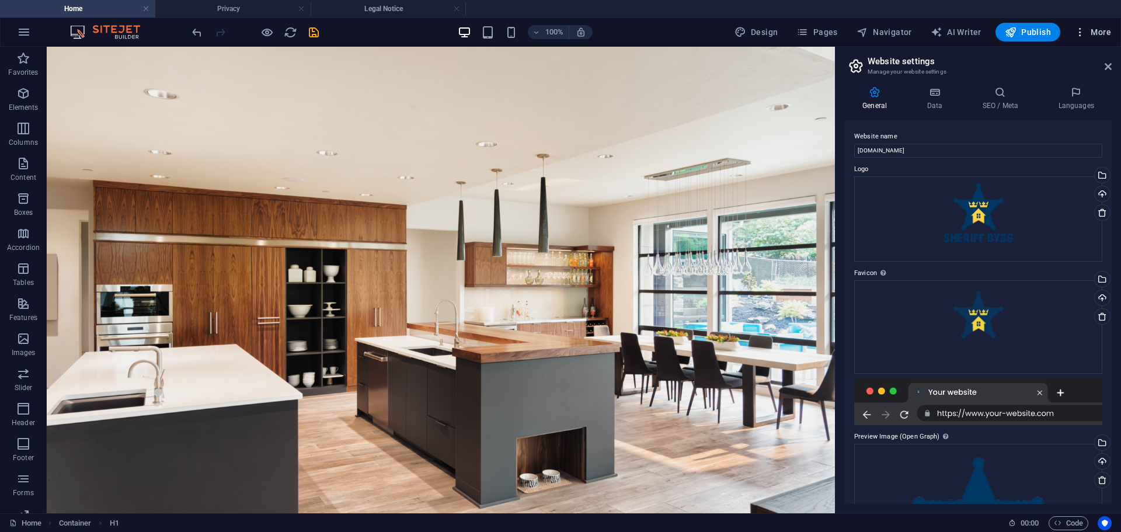
click at [1099, 29] on span "More" at bounding box center [1092, 32] width 37 height 12
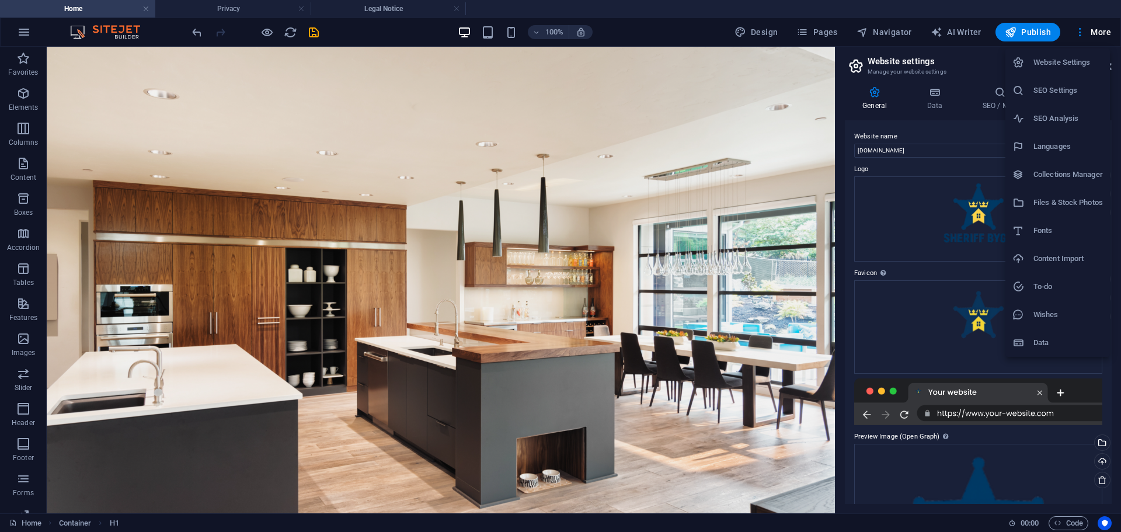
click at [1055, 67] on h6 "Website Settings" at bounding box center [1067, 62] width 69 height 14
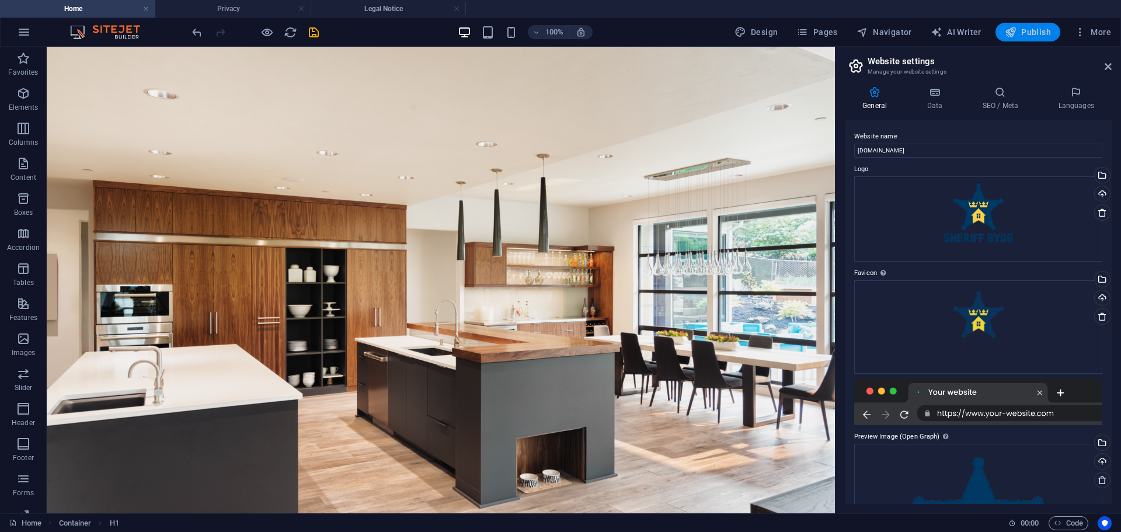
click at [1031, 37] on span "Publish" at bounding box center [1028, 32] width 46 height 12
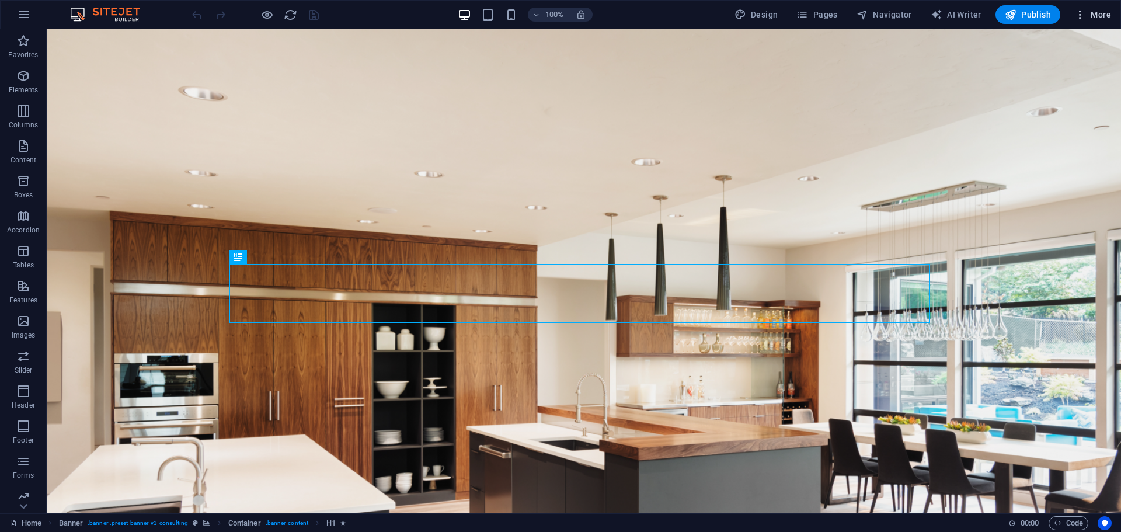
click at [1097, 14] on span "More" at bounding box center [1092, 15] width 37 height 12
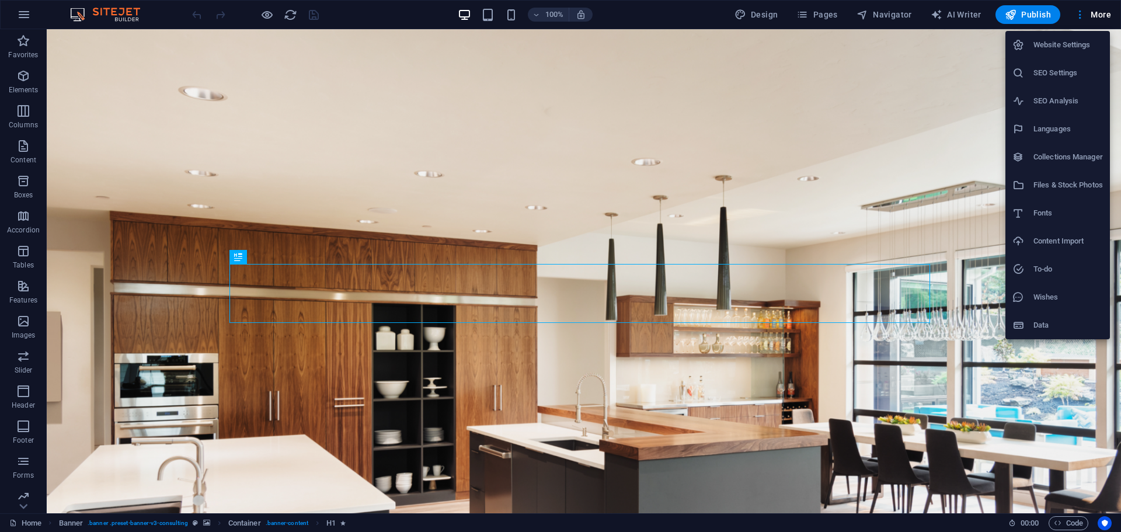
click at [1053, 50] on h6 "Website Settings" at bounding box center [1067, 45] width 69 height 14
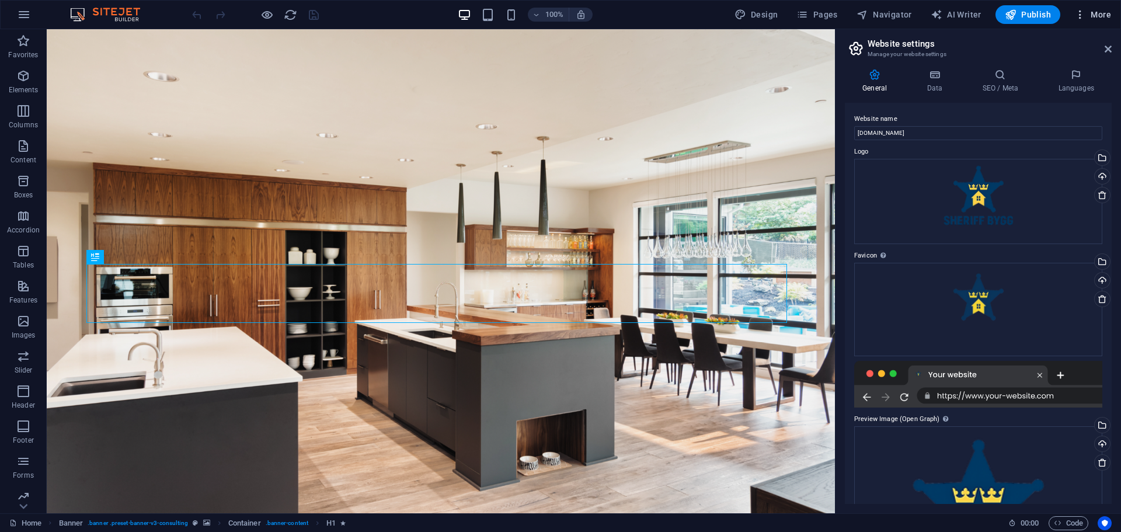
click at [1088, 23] on button "More" at bounding box center [1093, 14] width 46 height 19
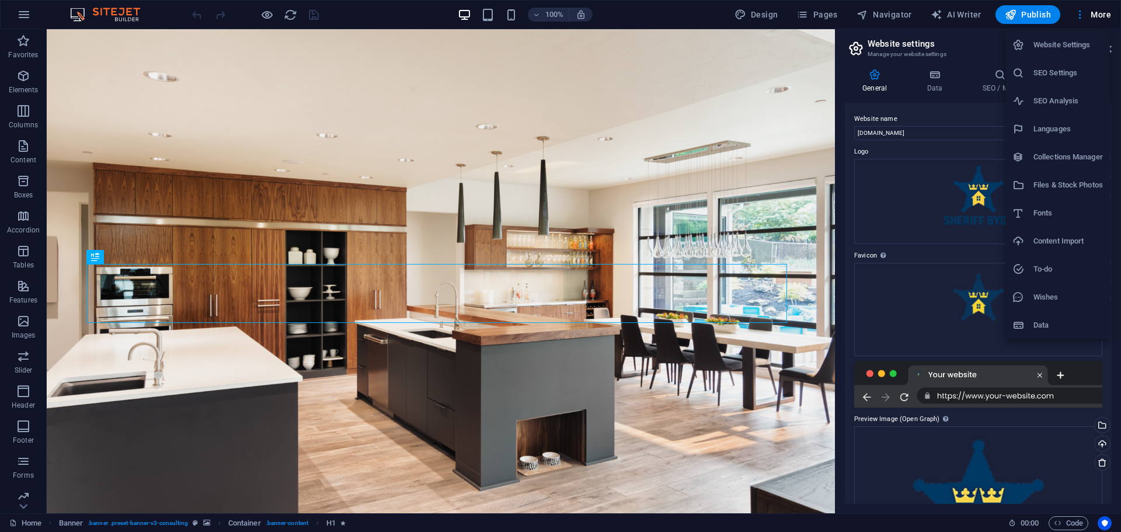
click at [1060, 75] on h6 "SEO Settings" at bounding box center [1067, 73] width 69 height 14
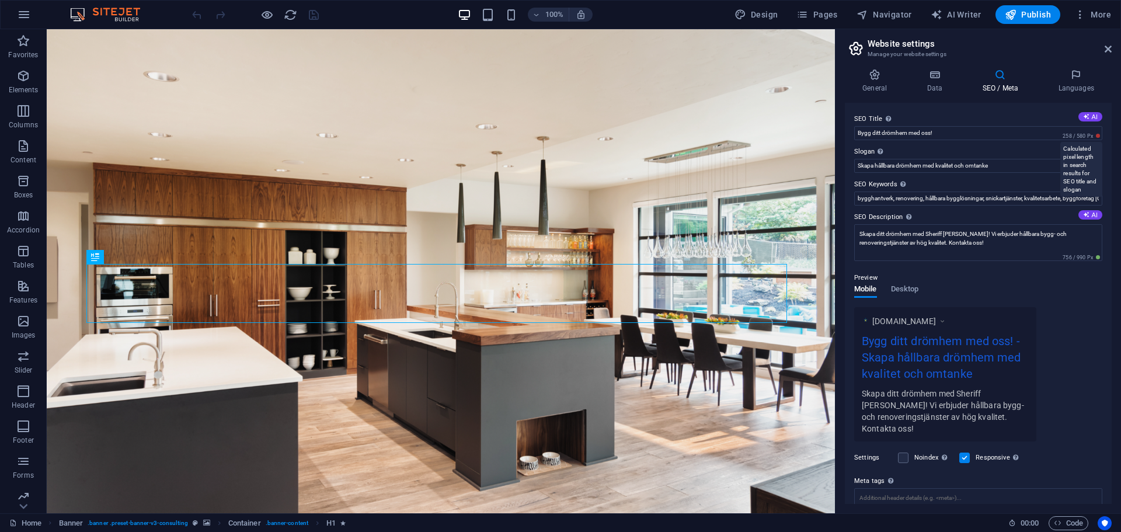
click at [1095, 134] on span "258 / 580 Px" at bounding box center [1081, 136] width 42 height 8
click at [1100, 9] on span "More" at bounding box center [1092, 15] width 37 height 12
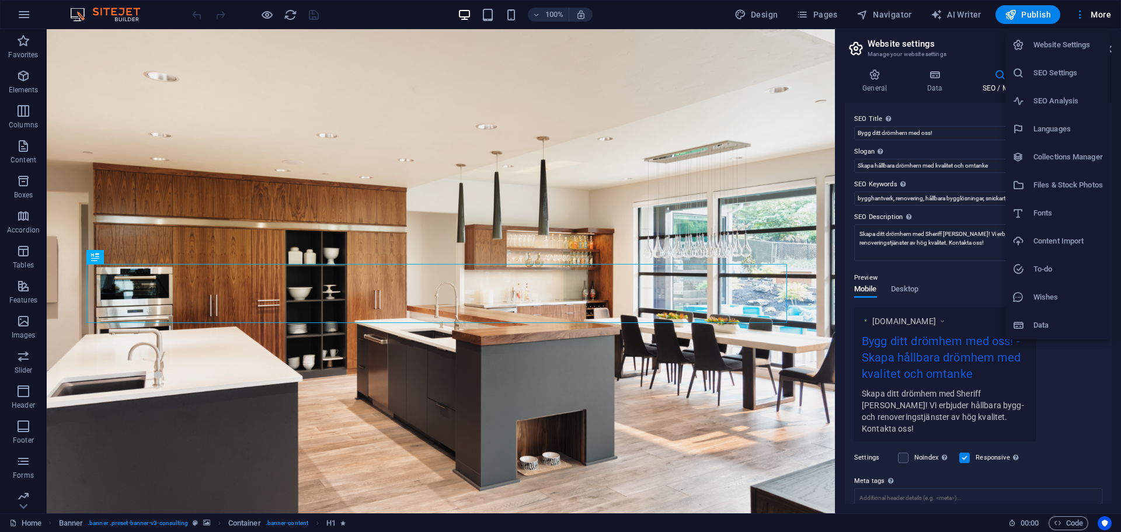
click at [1066, 158] on h6 "Collections Manager" at bounding box center [1067, 157] width 69 height 14
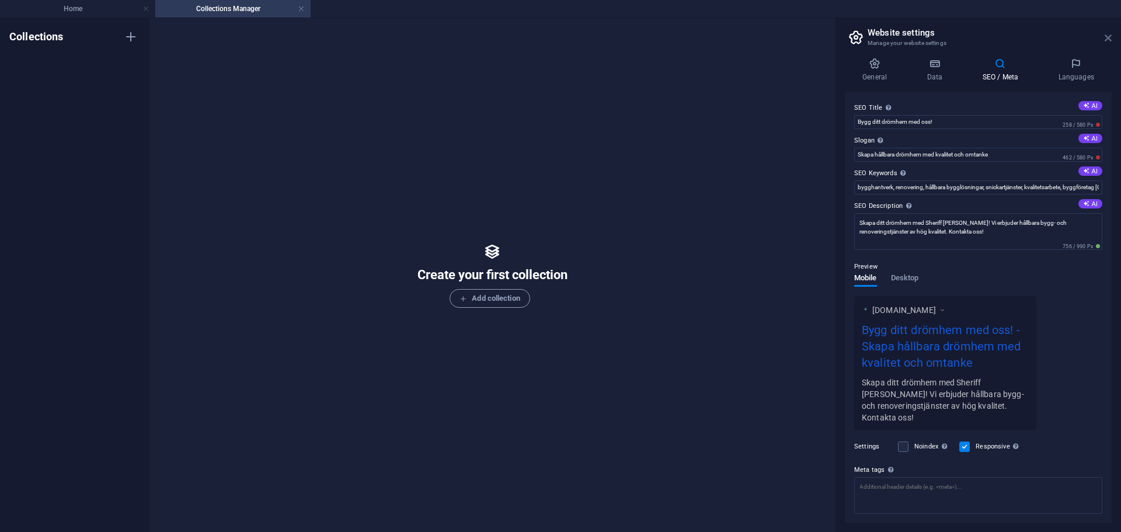
click at [1107, 41] on icon at bounding box center [1108, 37] width 7 height 9
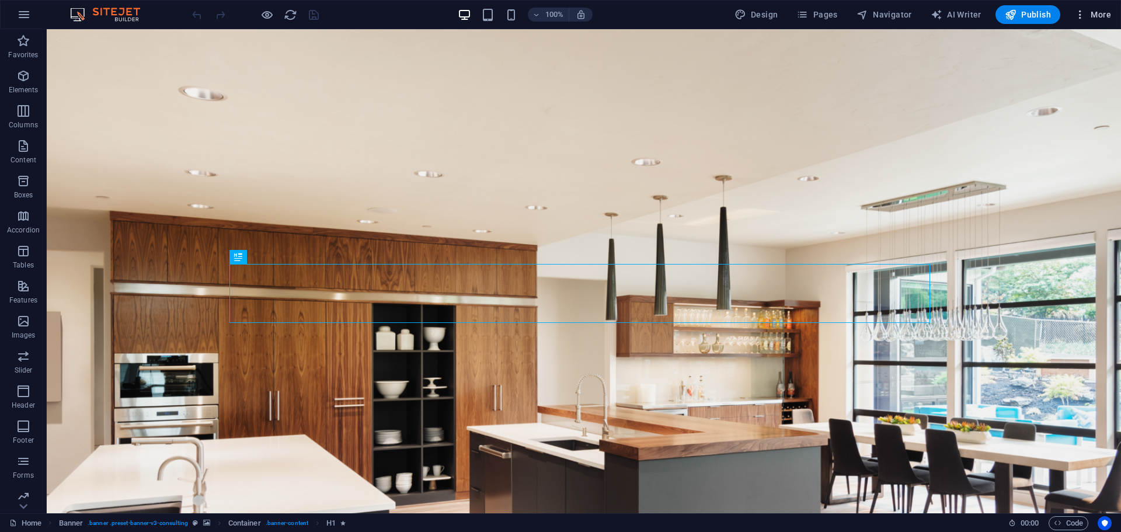
click at [1102, 5] on button "More" at bounding box center [1093, 14] width 46 height 19
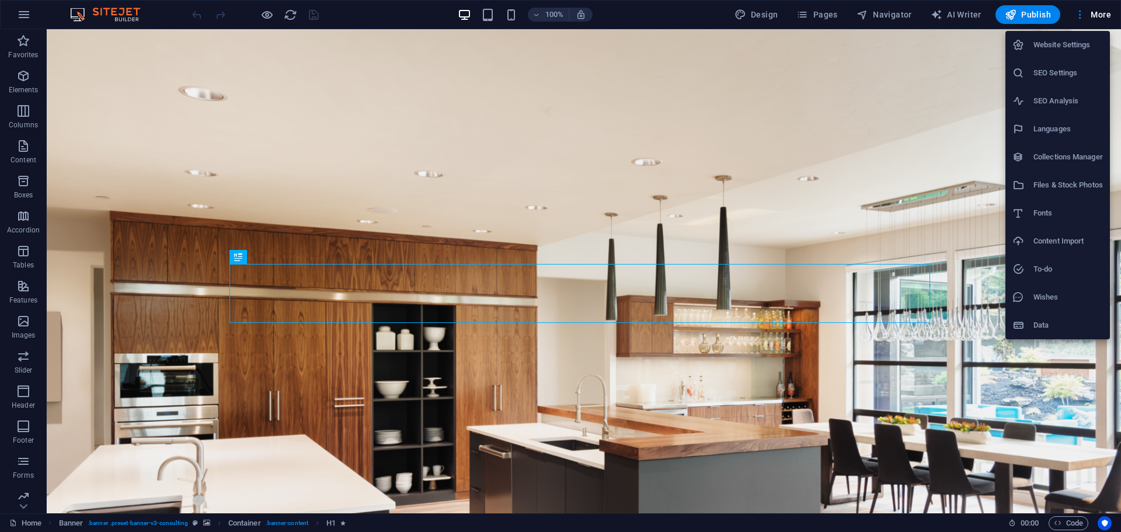
click at [1061, 270] on h6 "To-do" at bounding box center [1067, 269] width 69 height 14
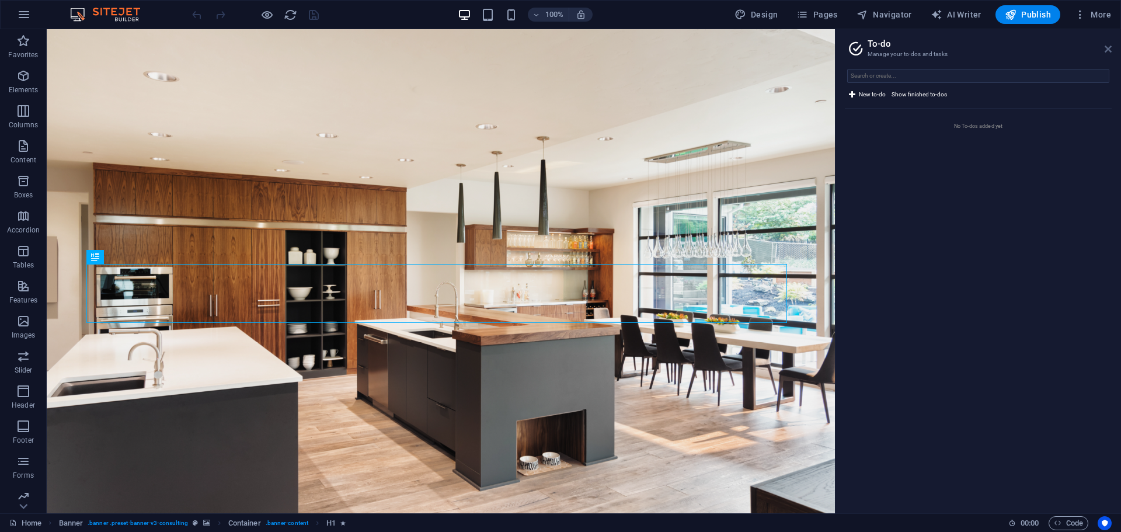
click at [1105, 50] on icon at bounding box center [1108, 48] width 7 height 9
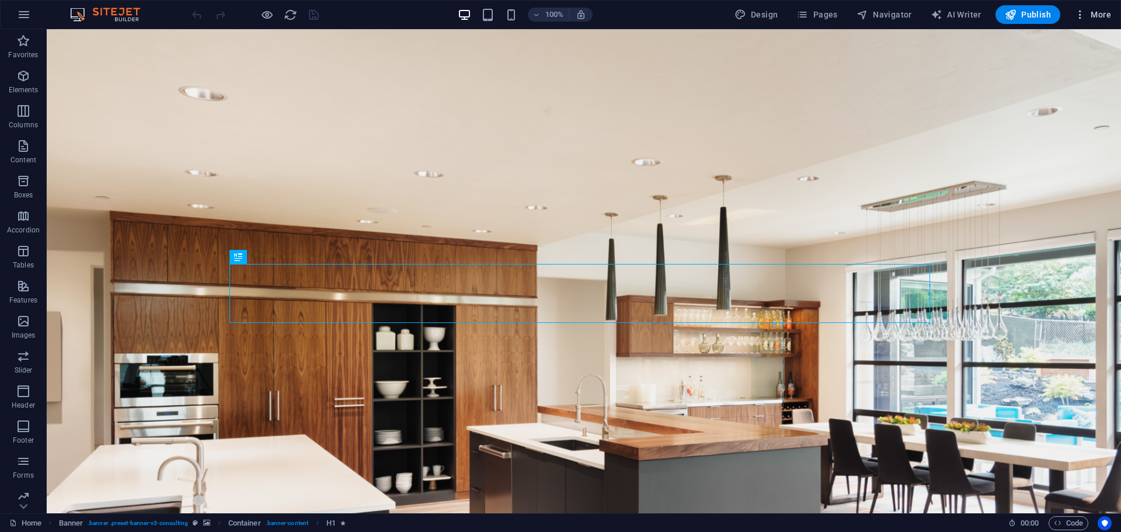
click at [1104, 13] on span "More" at bounding box center [1092, 15] width 37 height 12
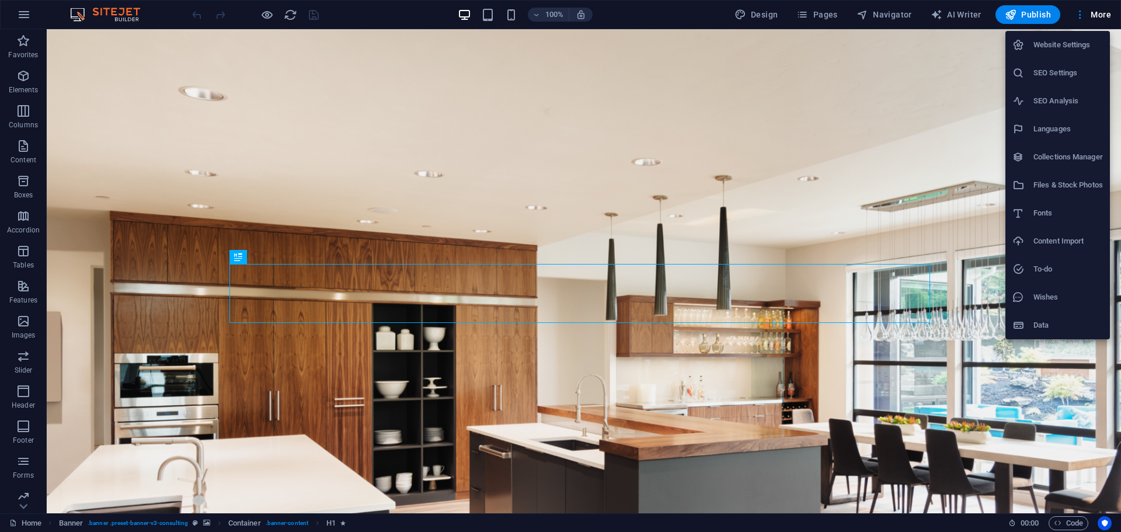
click at [1046, 328] on h6 "Data" at bounding box center [1067, 325] width 69 height 14
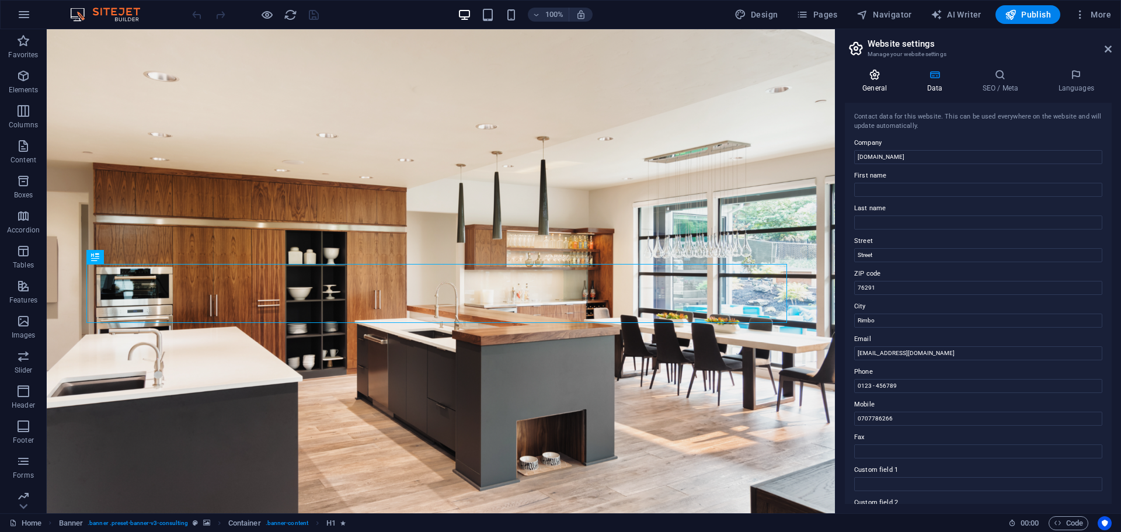
click at [875, 82] on h4 "General" at bounding box center [877, 81] width 64 height 25
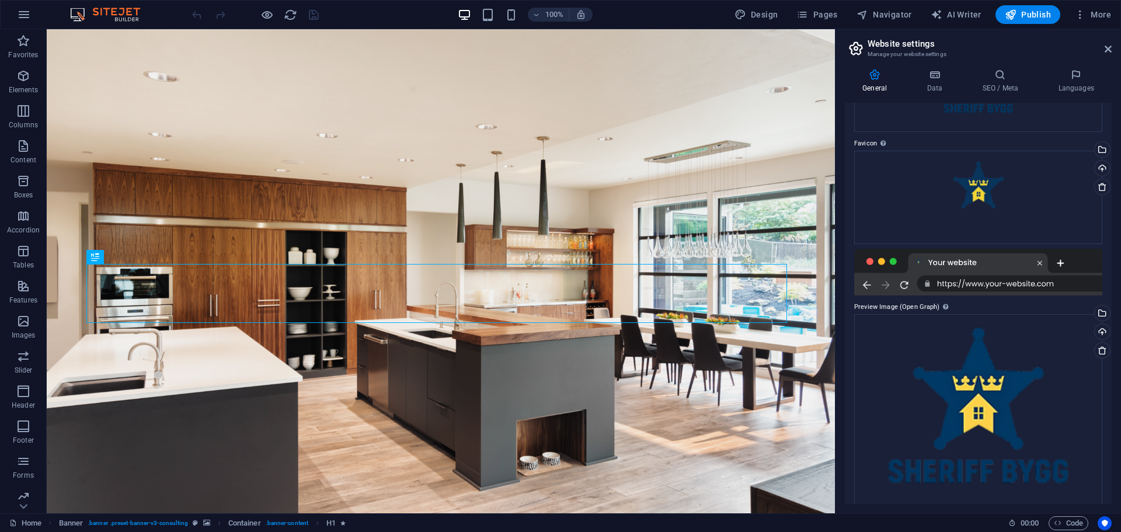
scroll to position [117, 0]
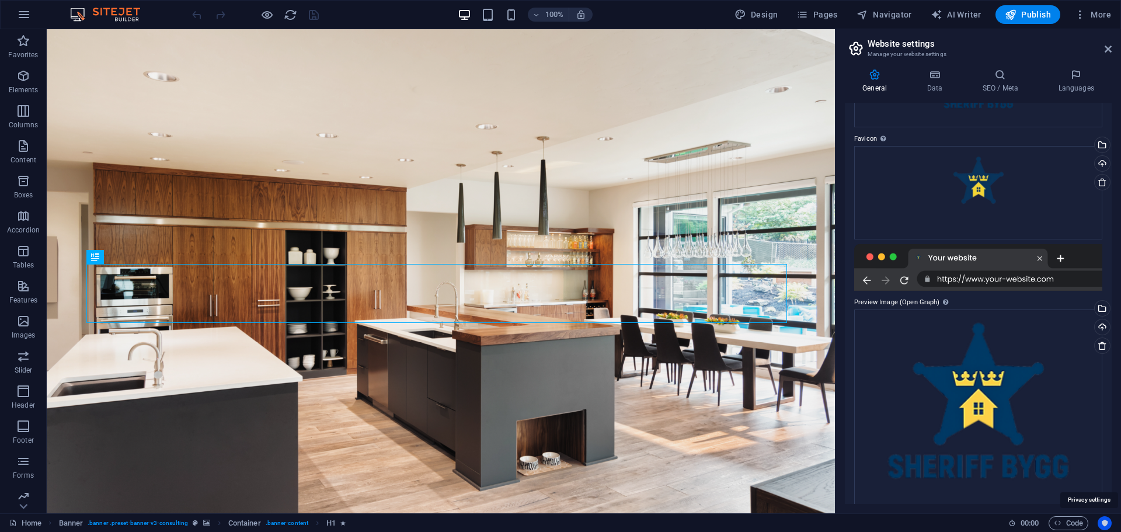
click at [1108, 525] on icon "Usercentrics" at bounding box center [1104, 523] width 8 height 8
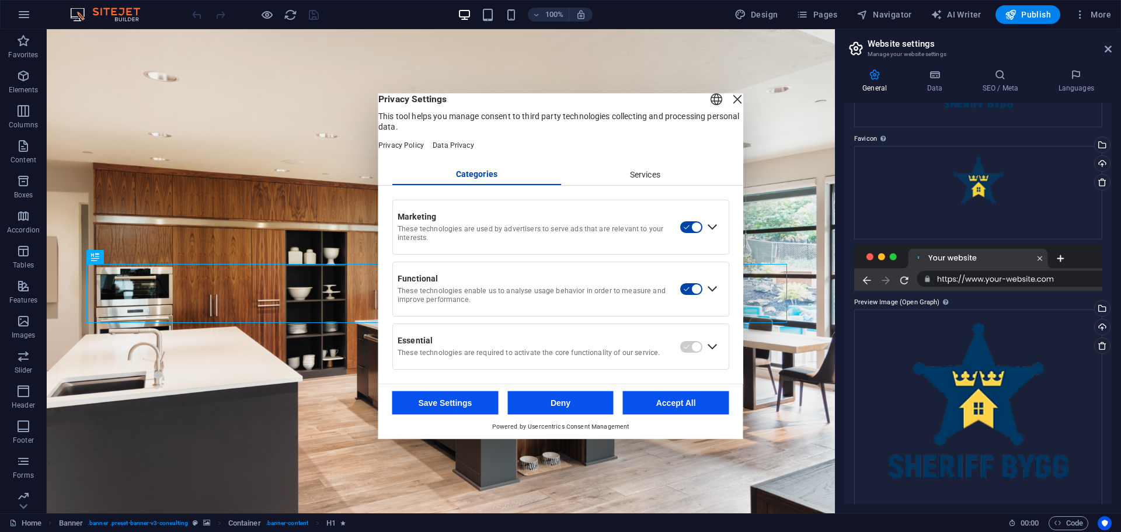
click at [628, 184] on div "Services" at bounding box center [644, 175] width 169 height 20
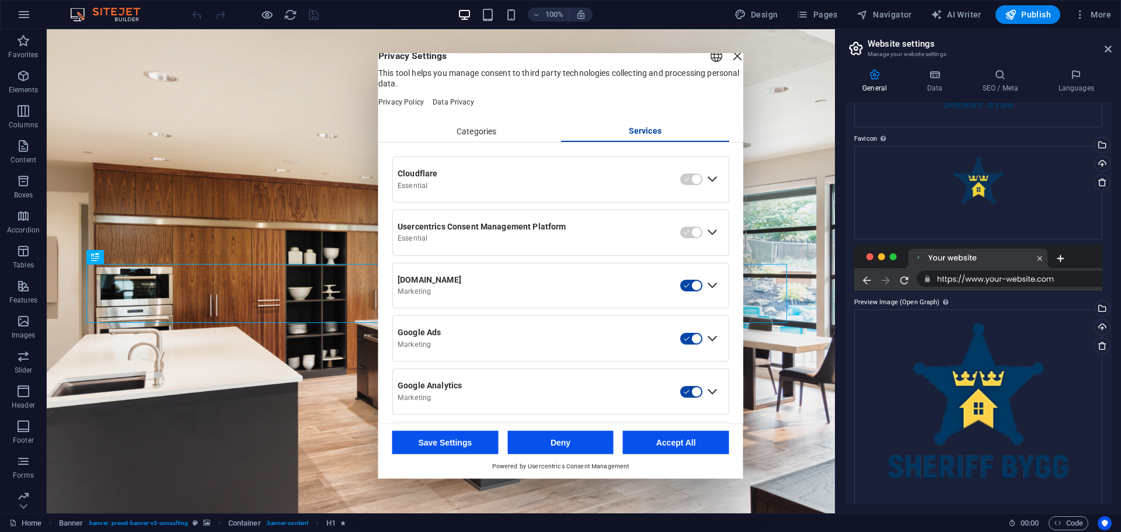
scroll to position [0, 0]
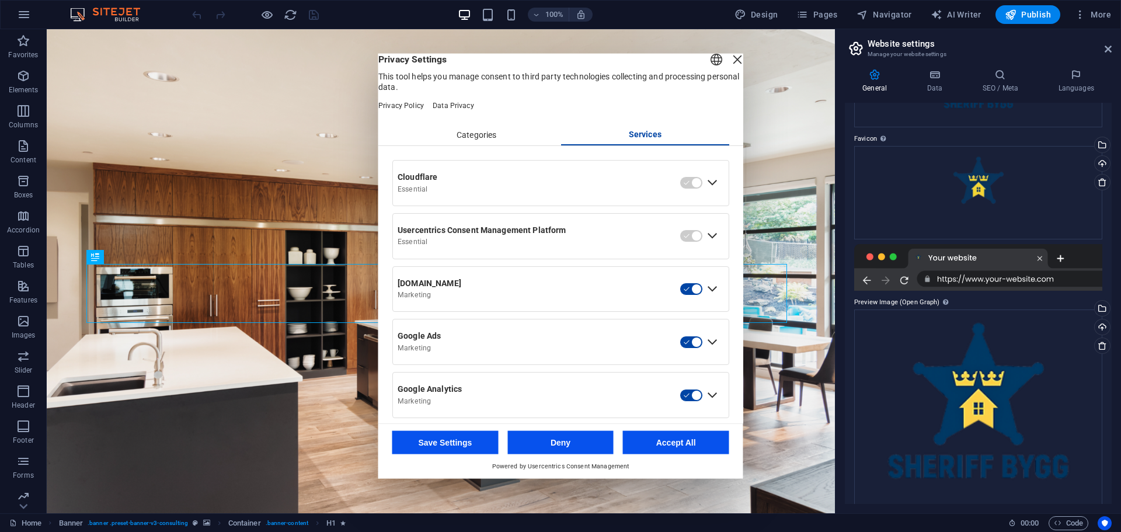
click at [466, 145] on div "Categories" at bounding box center [476, 135] width 169 height 20
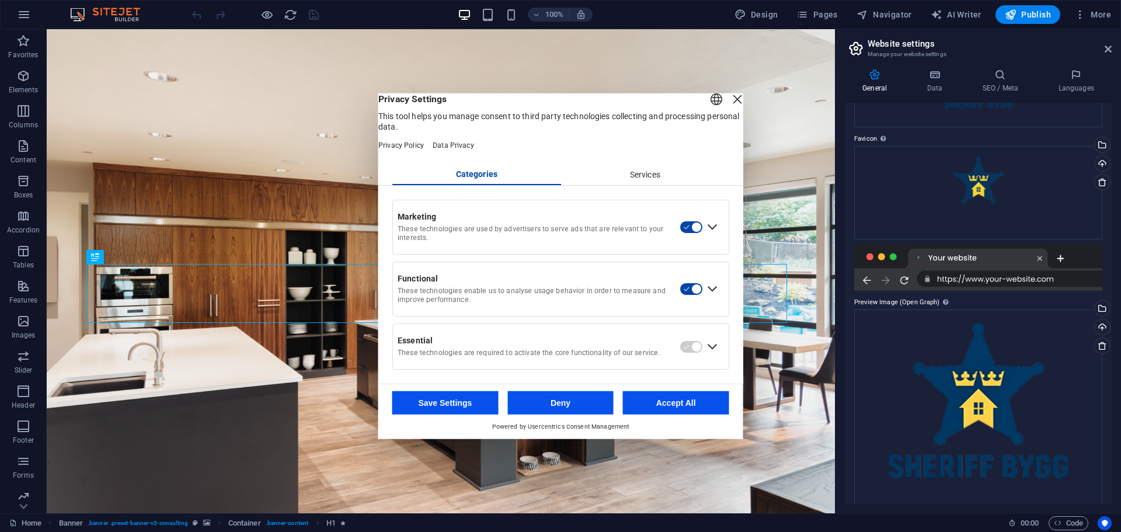
click at [729, 102] on div "Close Layer" at bounding box center [737, 98] width 16 height 16
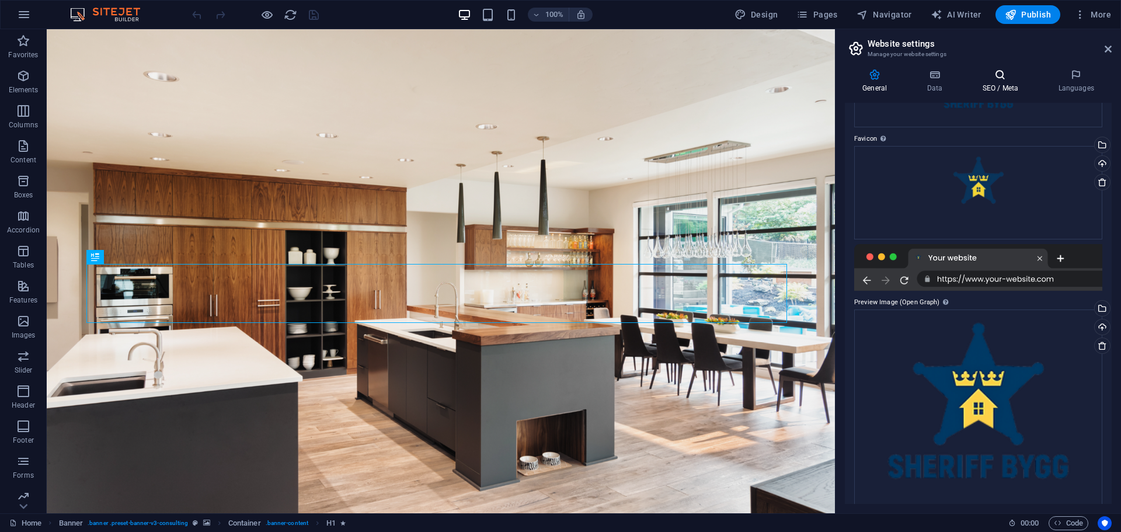
click at [988, 83] on h4 "SEO / Meta" at bounding box center [1002, 81] width 76 height 25
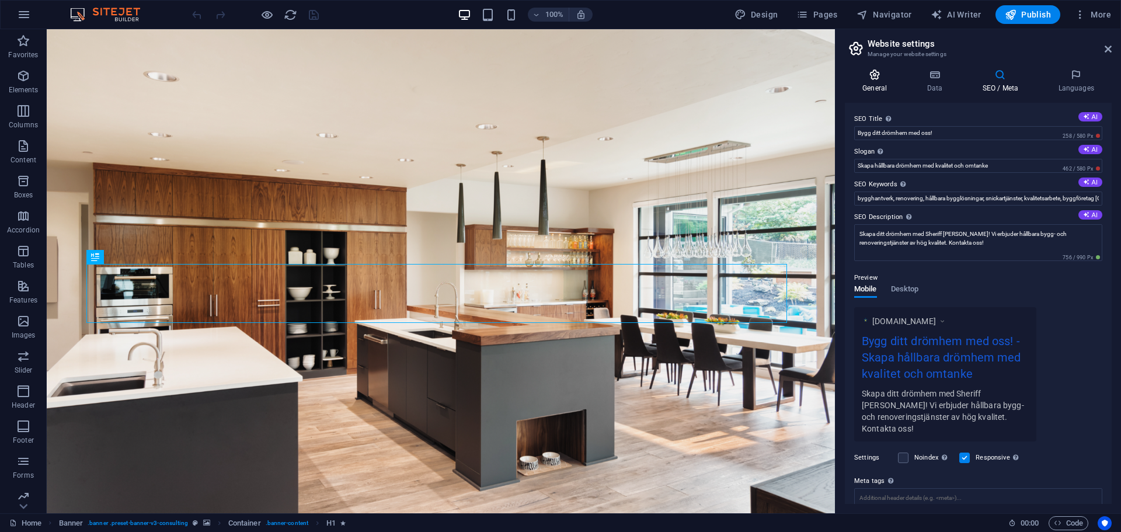
click at [863, 74] on icon at bounding box center [875, 75] width 60 height 12
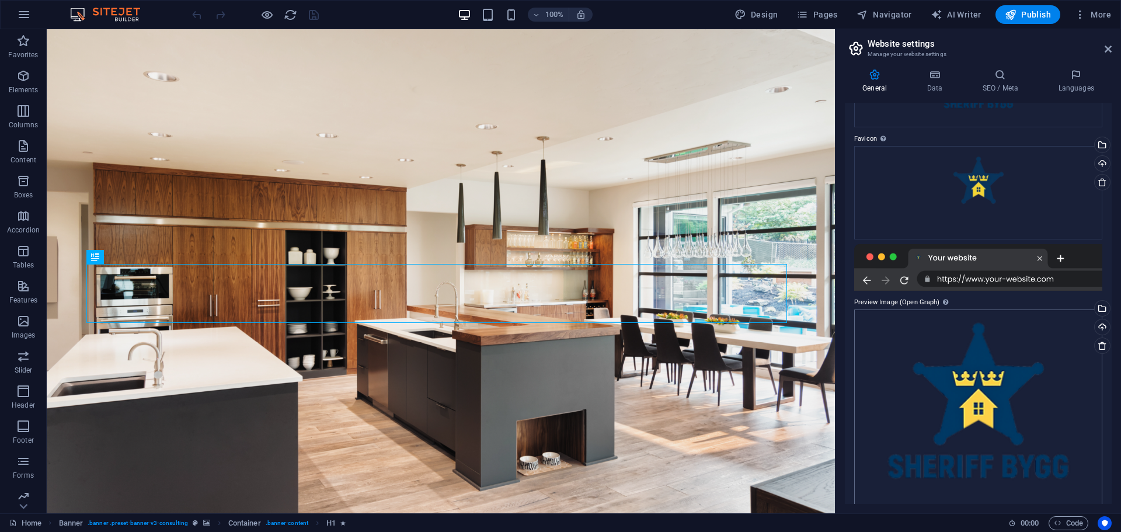
scroll to position [146, 0]
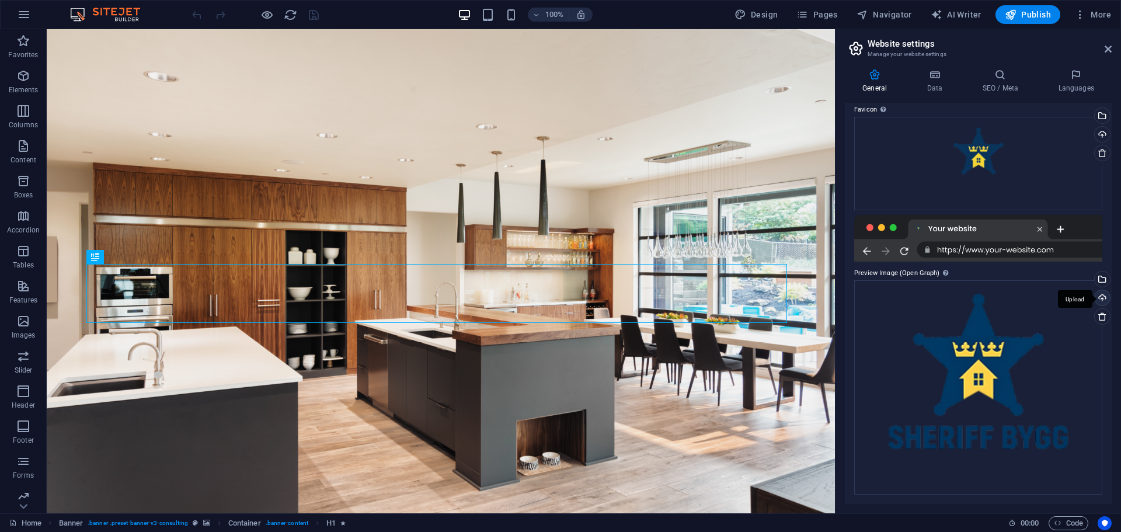
click at [1100, 295] on div "Upload" at bounding box center [1101, 299] width 18 height 18
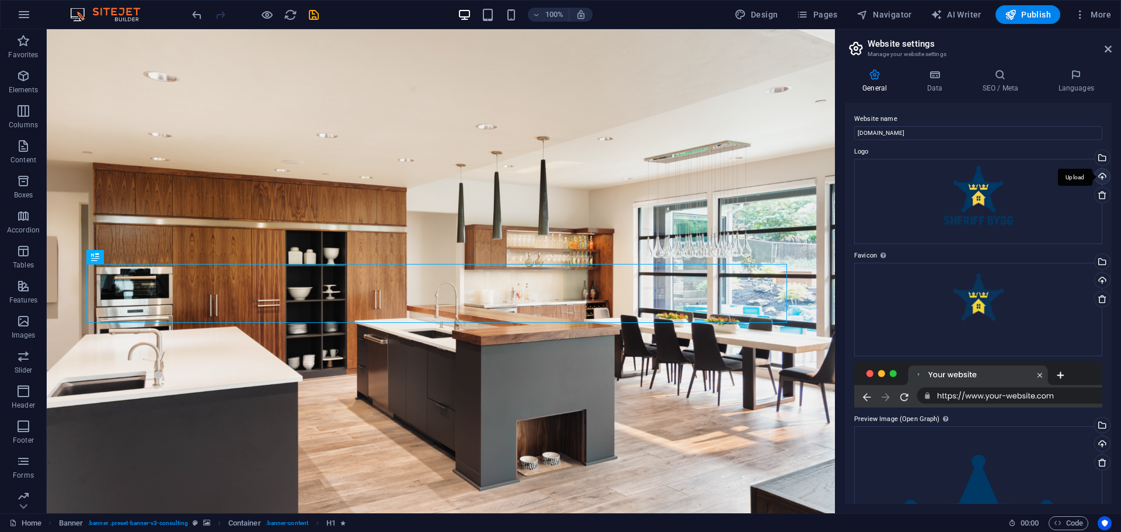
click at [1097, 177] on div "Upload" at bounding box center [1101, 178] width 18 height 18
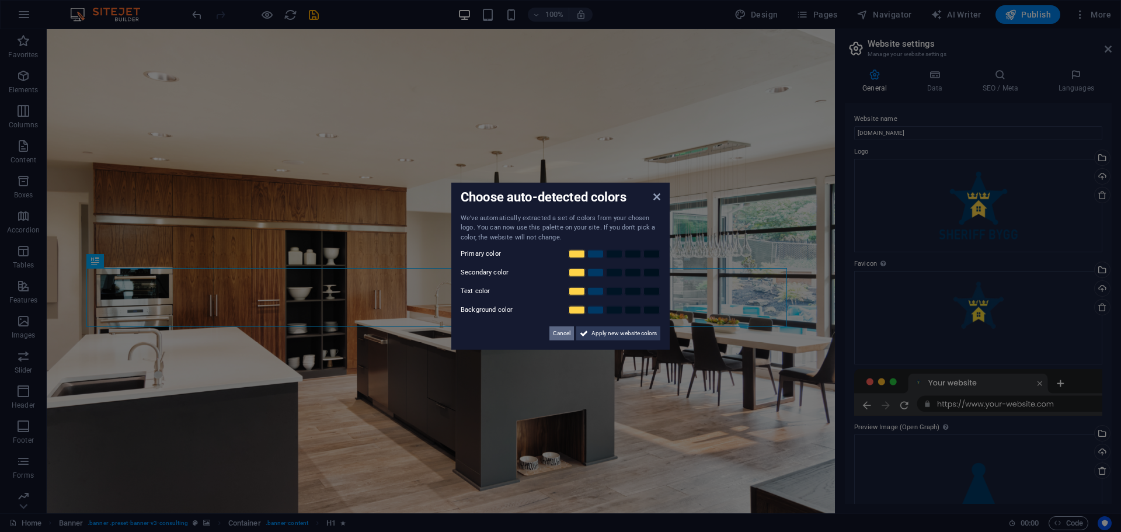
click at [562, 335] on span "Cancel" at bounding box center [562, 333] width 18 height 14
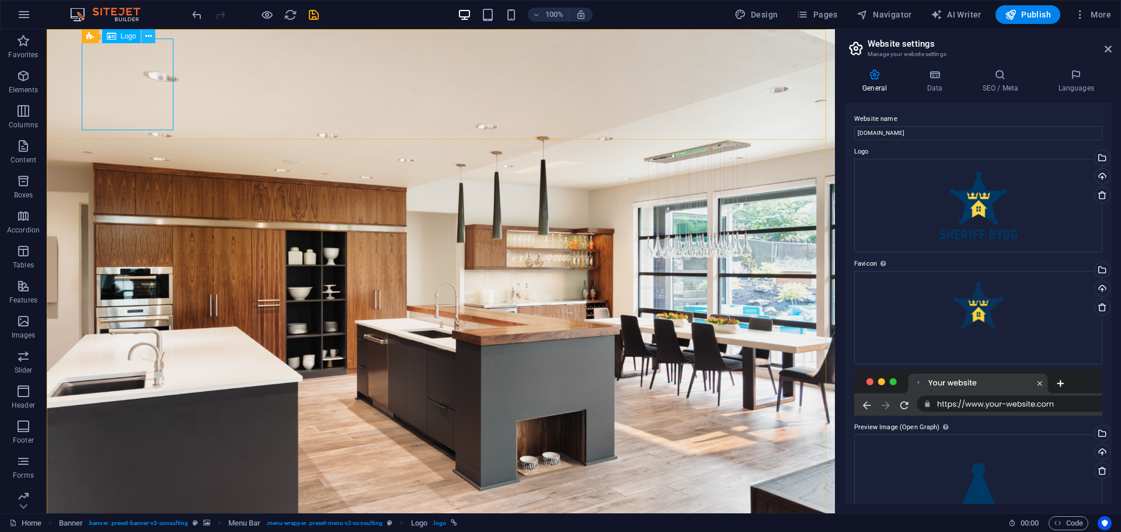
click at [145, 37] on icon at bounding box center [148, 36] width 6 height 12
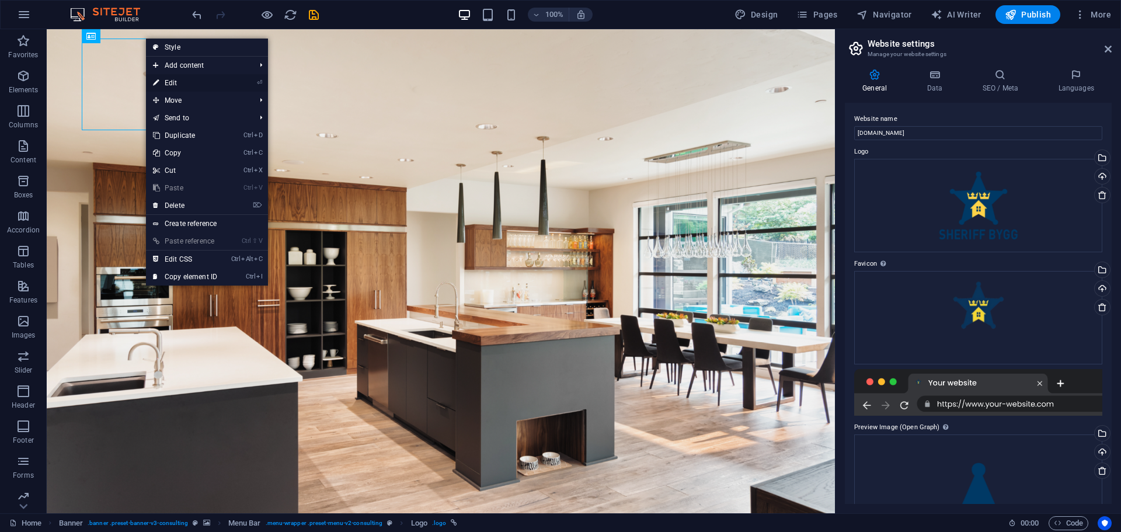
click at [168, 85] on link "⏎ Edit" at bounding box center [185, 83] width 78 height 18
select select "px"
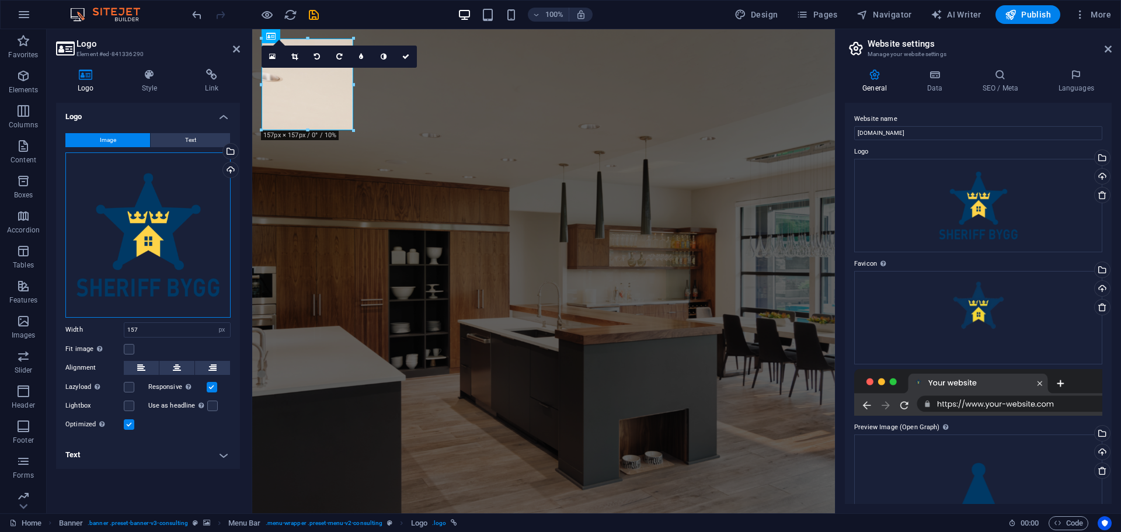
click at [162, 229] on div "Drag files here, click to choose files or select files from Files or our free s…" at bounding box center [147, 234] width 165 height 165
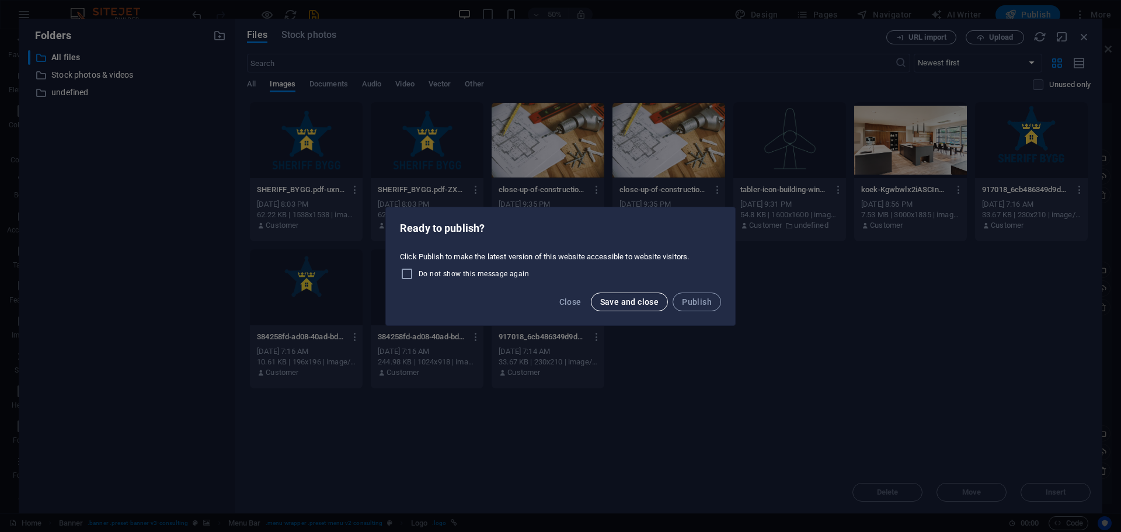
click at [646, 301] on span "Save and close" at bounding box center [629, 301] width 59 height 9
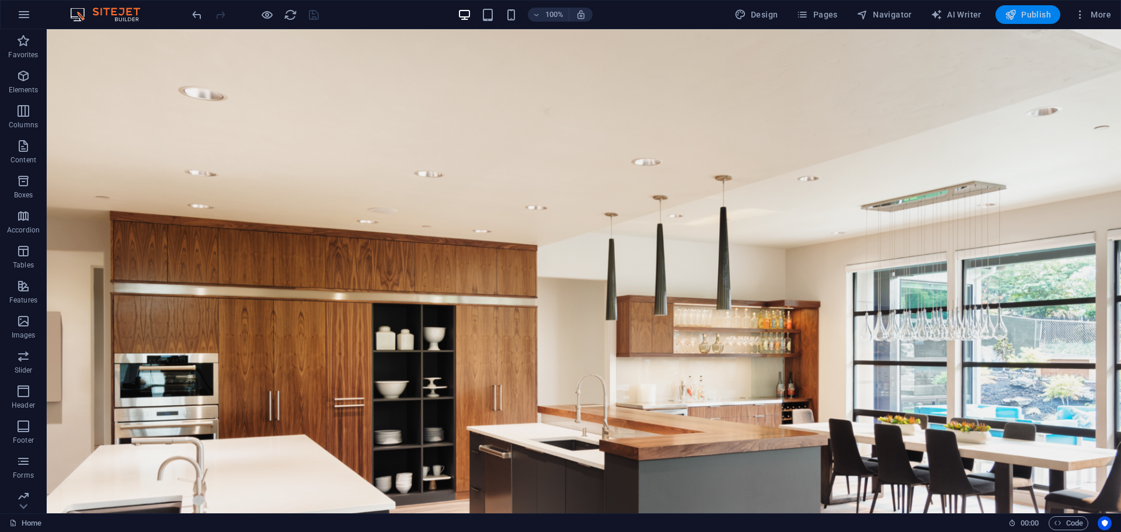
click at [1027, 14] on span "Publish" at bounding box center [1028, 15] width 46 height 12
